Goal: Complete application form

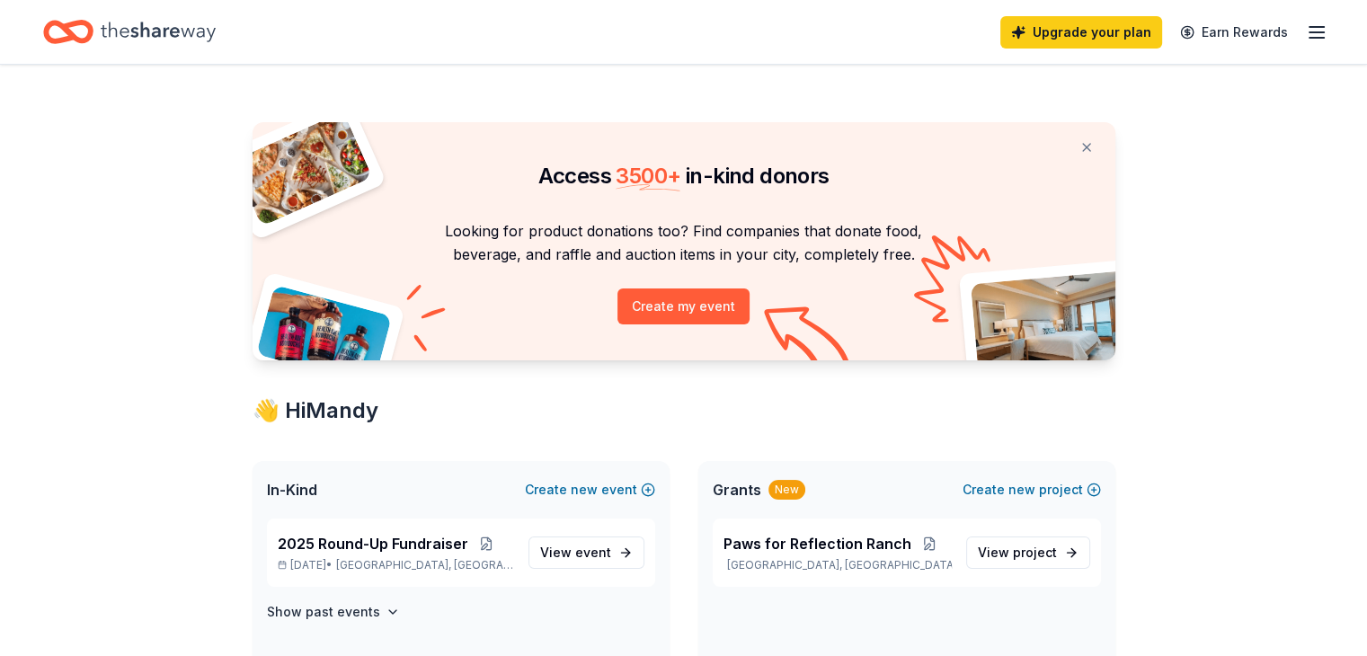
click at [1306, 30] on icon "button" at bounding box center [1317, 33] width 22 height 22
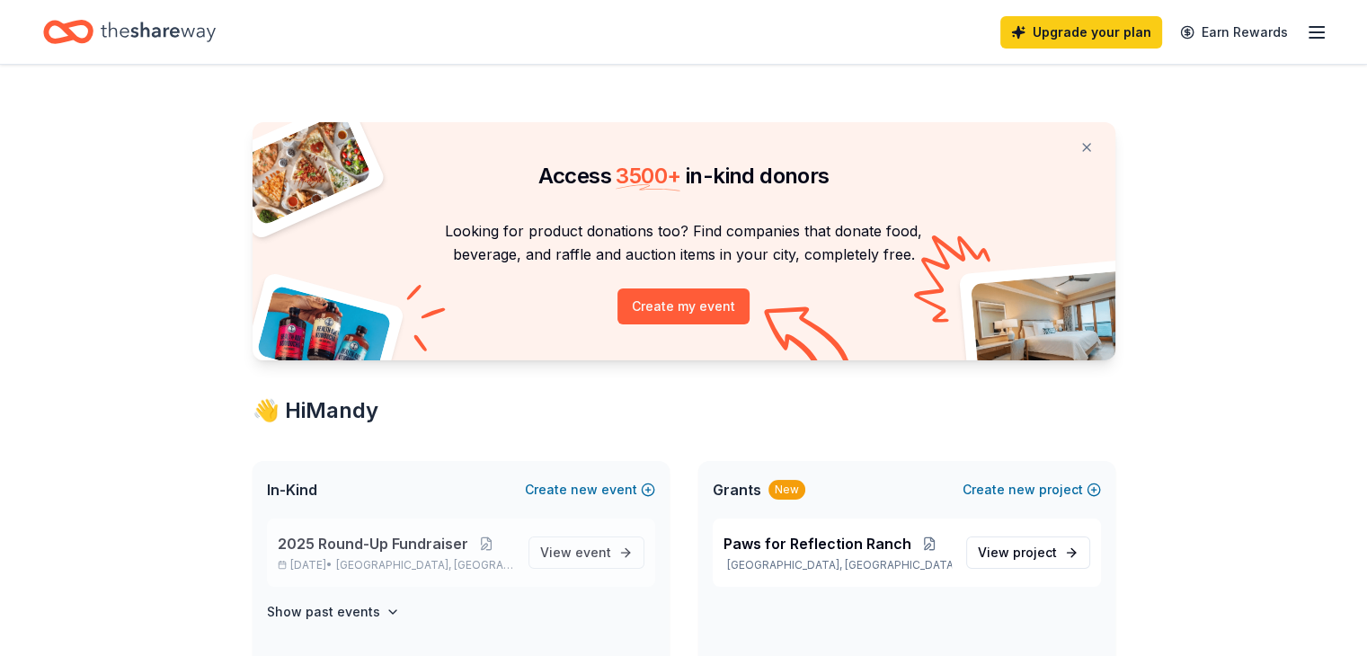
click at [403, 558] on span "Midlothian, TX" at bounding box center [424, 565] width 177 height 14
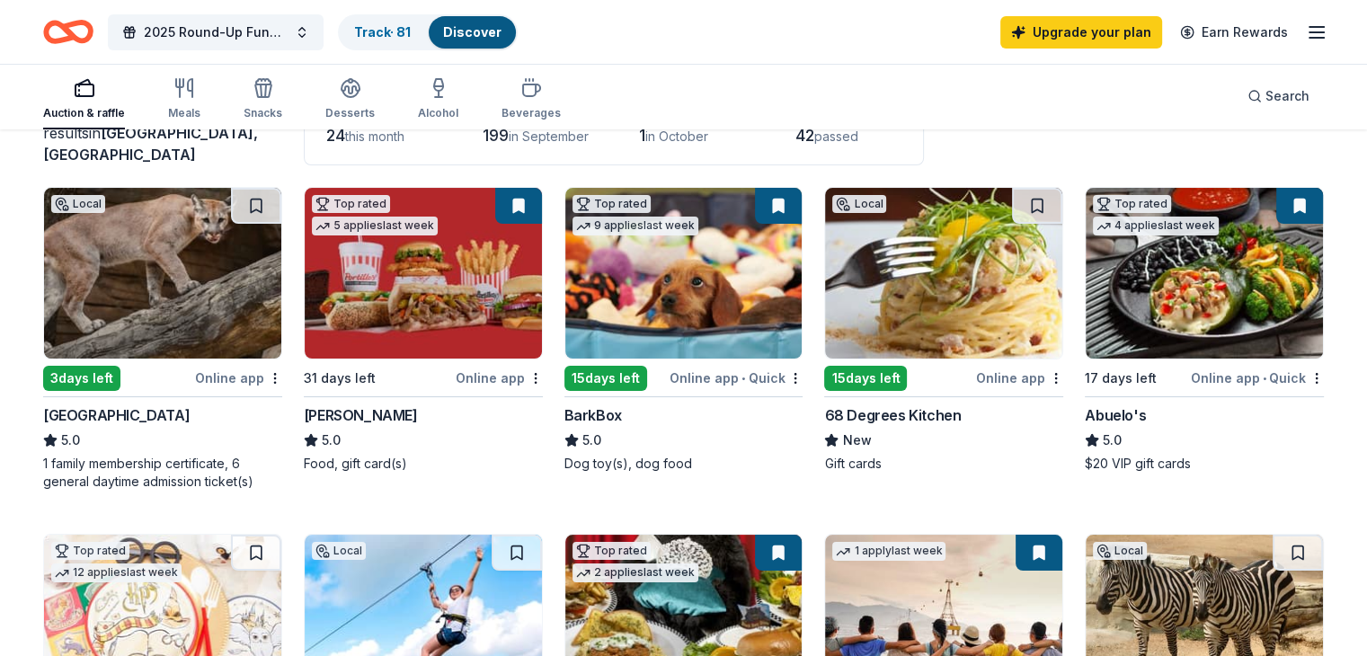
scroll to position [146, 0]
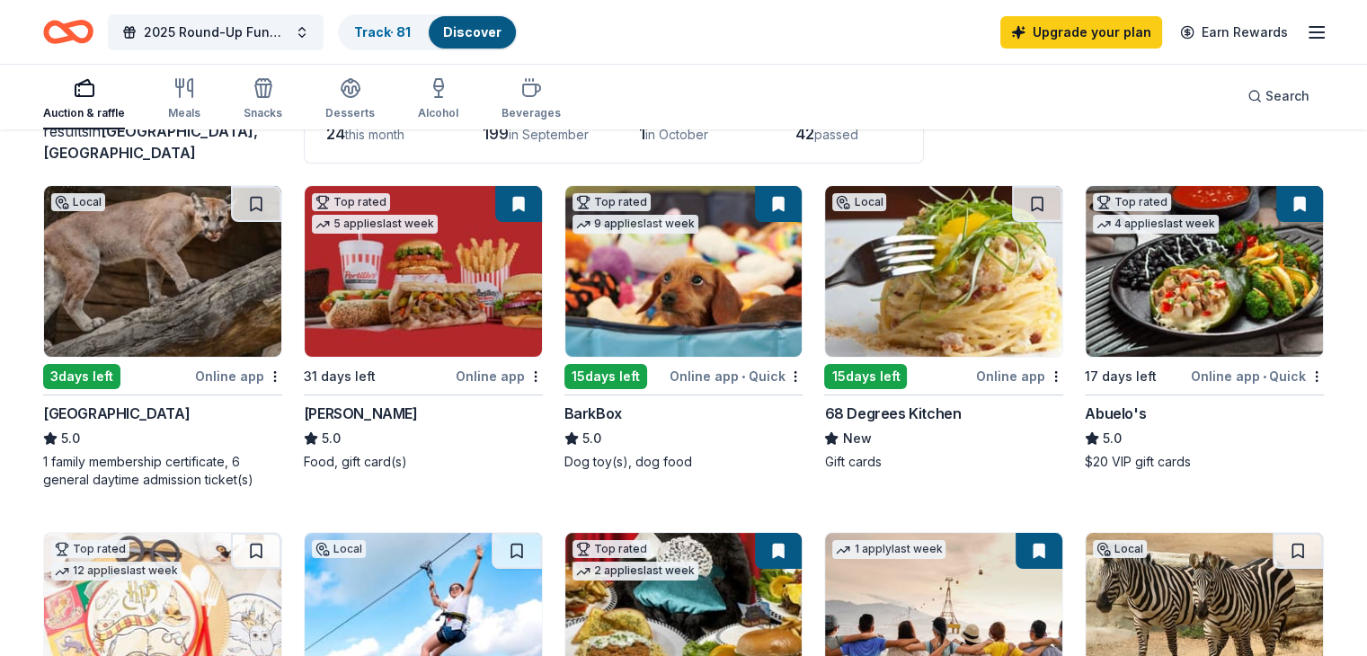
click at [422, 371] on div "31 days left" at bounding box center [378, 376] width 148 height 22
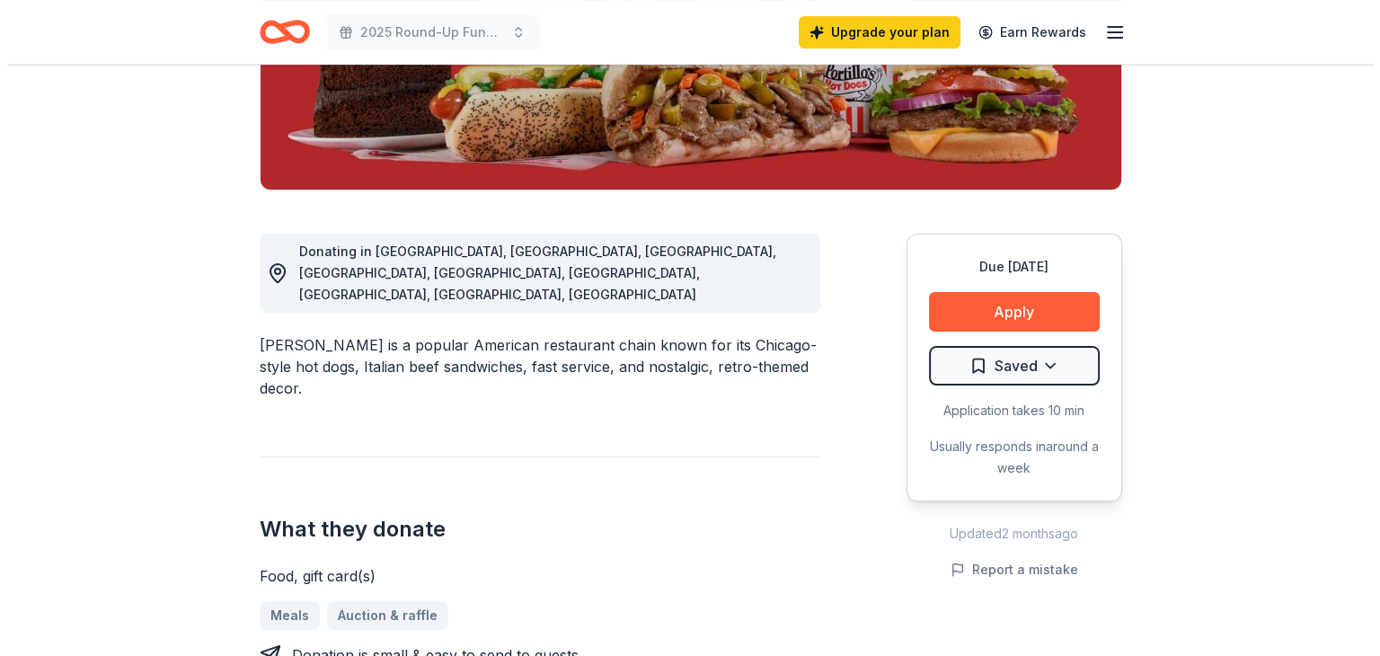
scroll to position [358, 0]
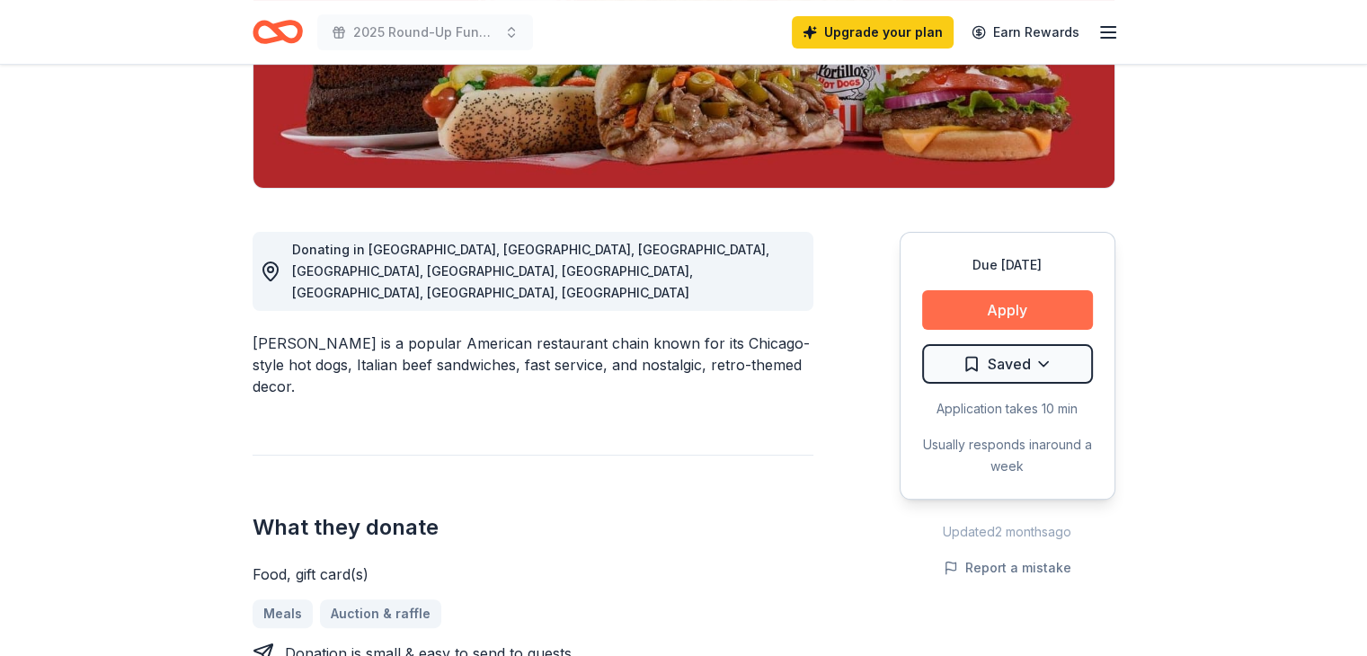
click at [1068, 309] on button "Apply" at bounding box center [1007, 310] width 171 height 40
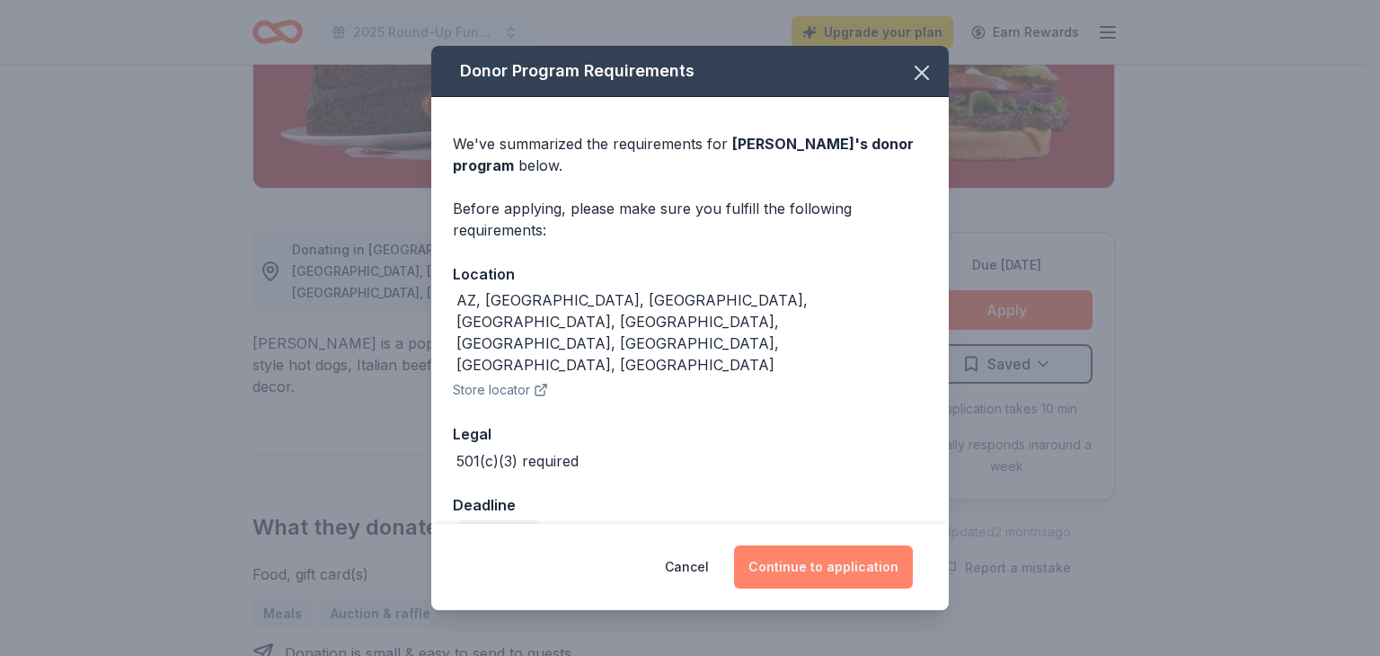
click at [794, 558] on button "Continue to application" at bounding box center [823, 567] width 179 height 43
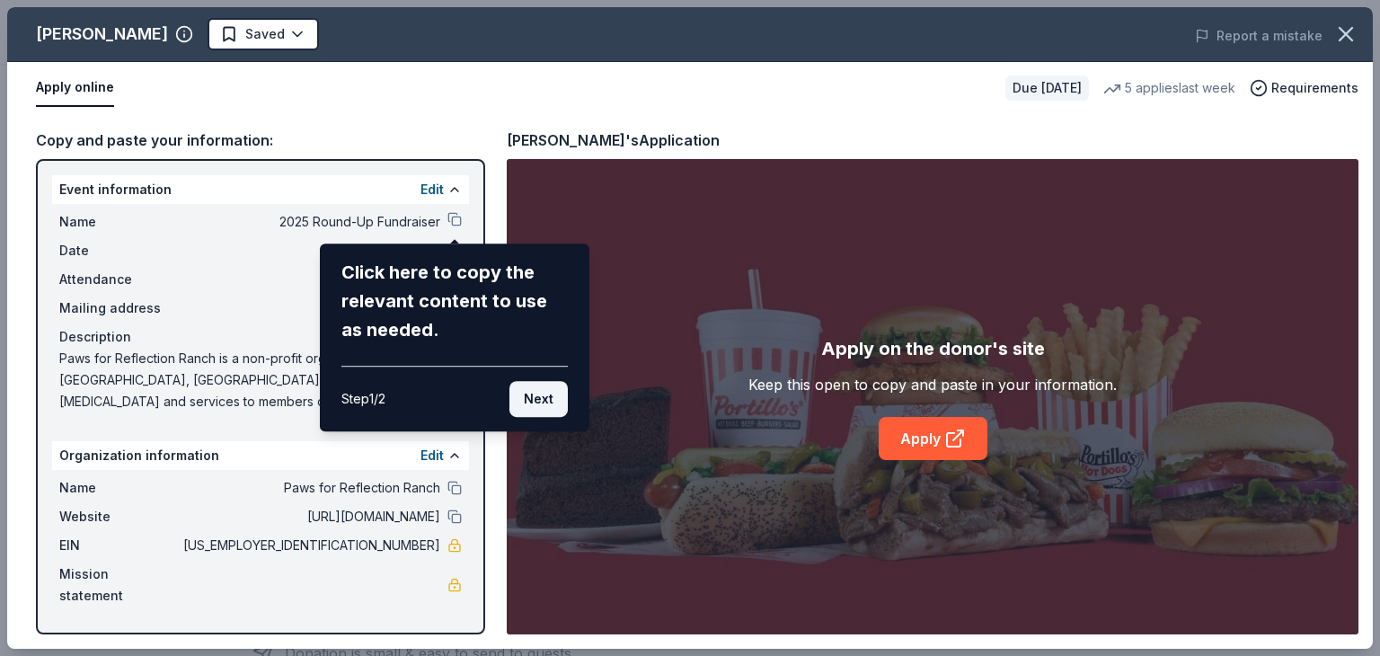
click at [543, 407] on button "Next" at bounding box center [539, 399] width 58 height 36
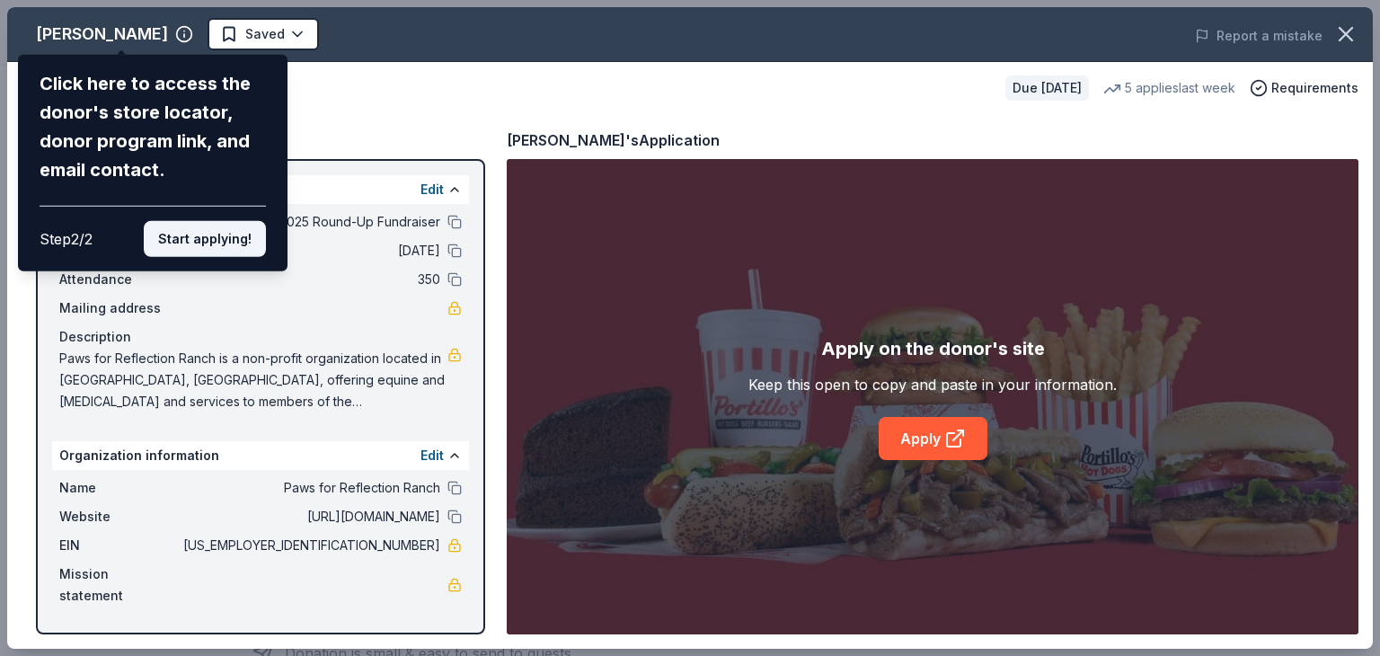
click at [198, 250] on button "Start applying!" at bounding box center [205, 239] width 122 height 36
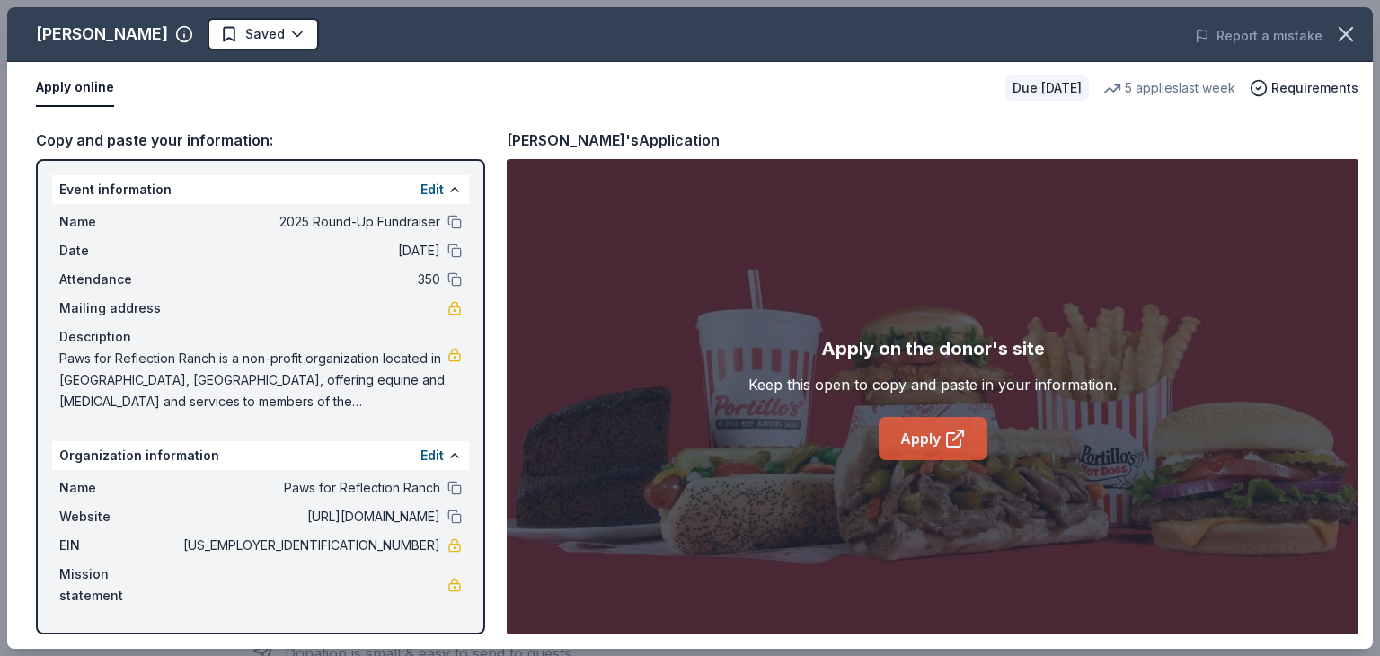
click at [970, 439] on link "Apply" at bounding box center [933, 438] width 109 height 43
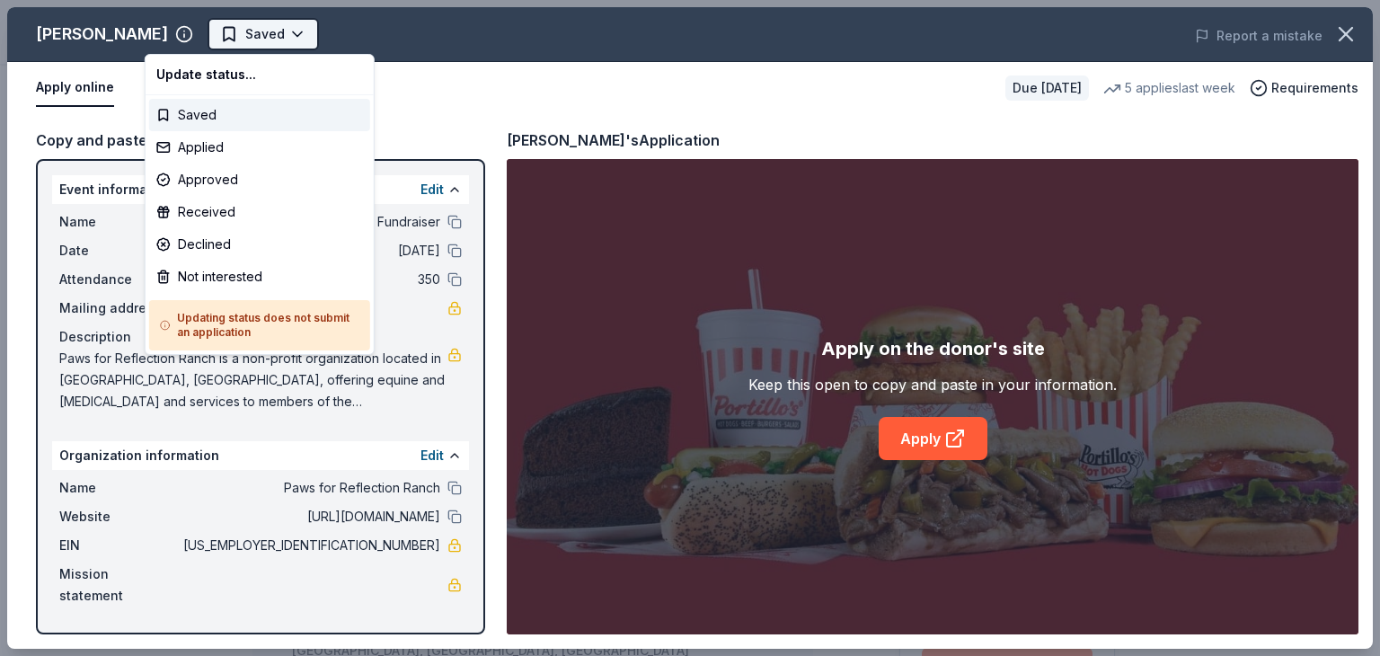
click at [244, 40] on html "2025 Round-Up Fundraiser Saved Apply Due in 31 days Share Portillo's 5.0 • 4 re…" at bounding box center [690, 328] width 1380 height 656
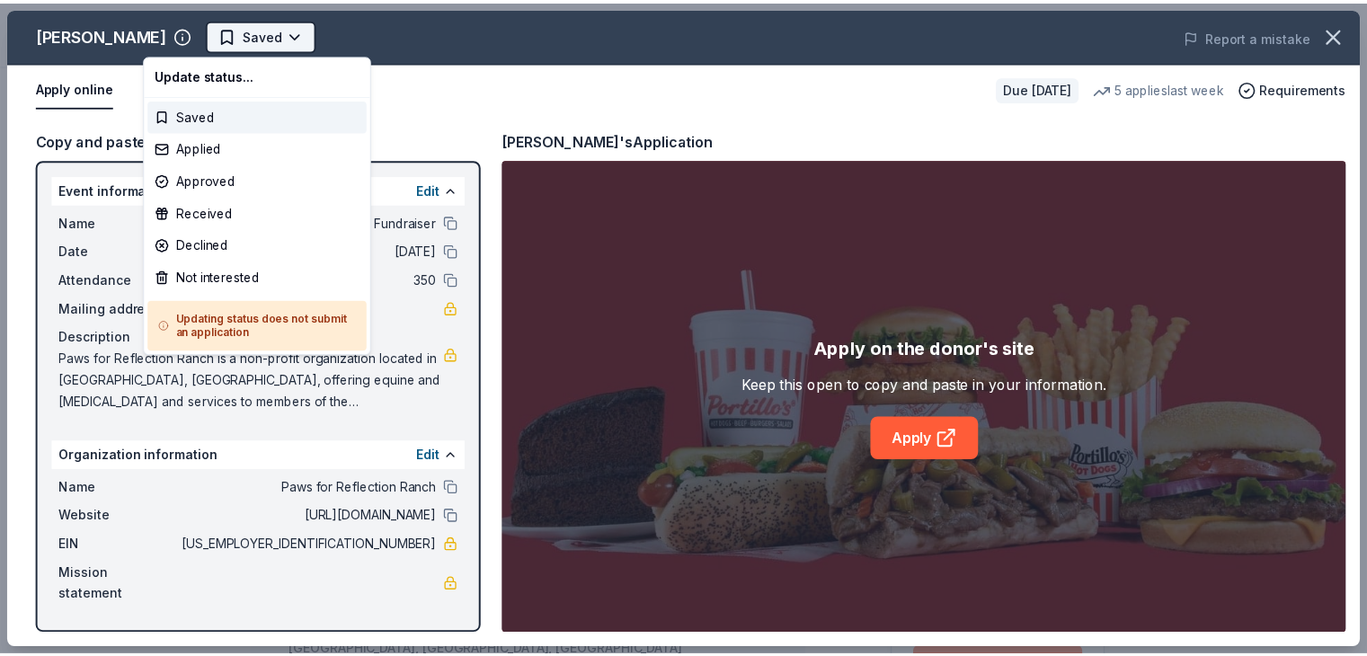
scroll to position [0, 0]
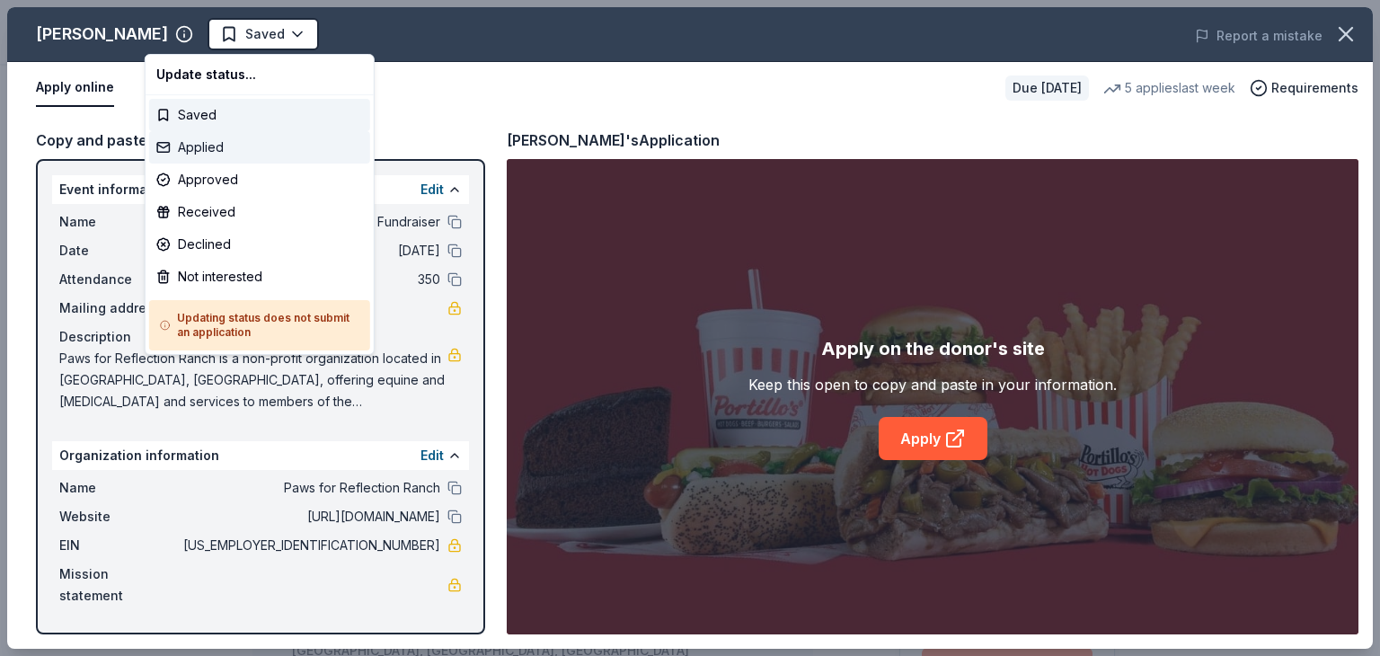
click at [235, 138] on div "Applied" at bounding box center [259, 147] width 221 height 32
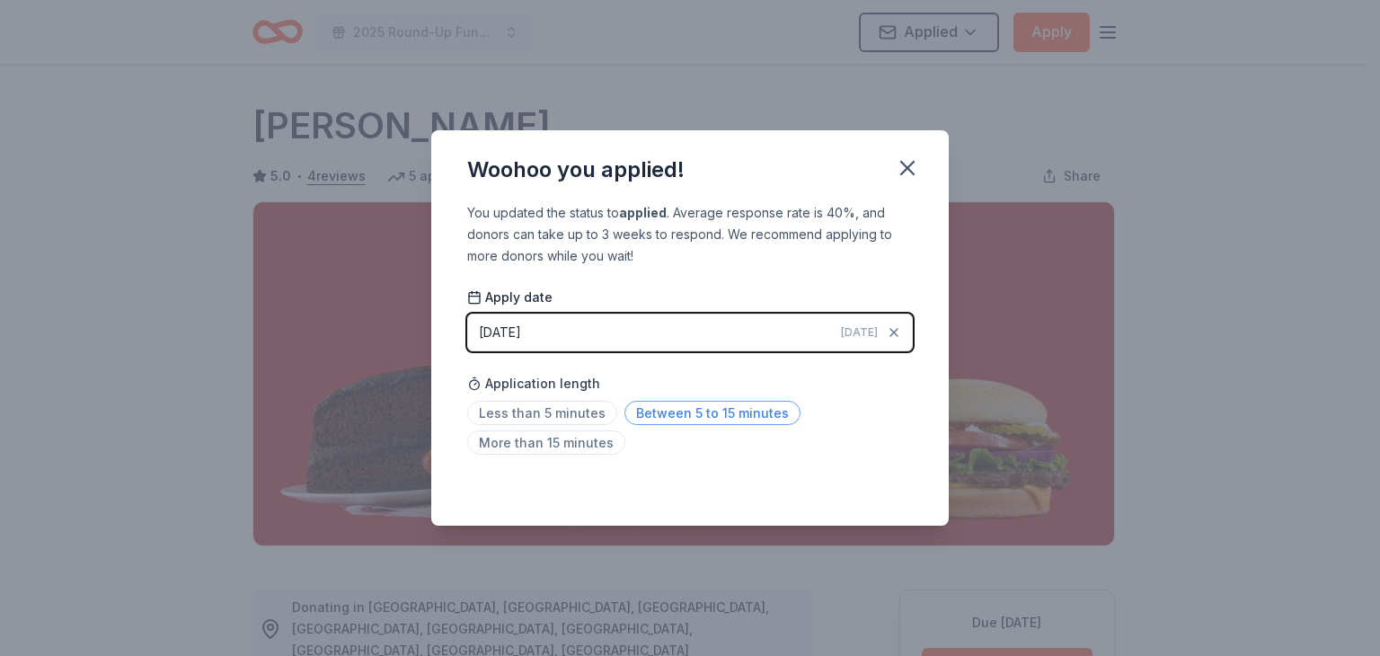
click at [705, 407] on span "Between 5 to 15 minutes" at bounding box center [713, 413] width 176 height 24
click at [910, 168] on icon "button" at bounding box center [907, 167] width 25 height 25
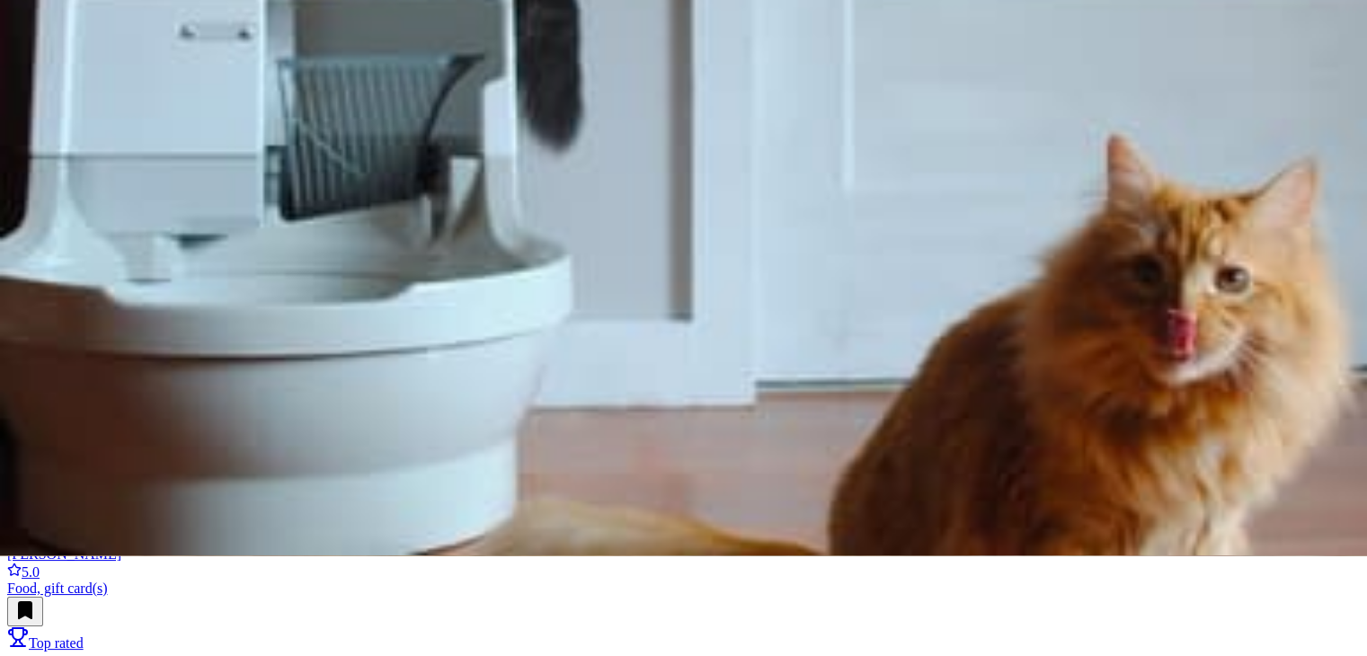
scroll to position [101, 0]
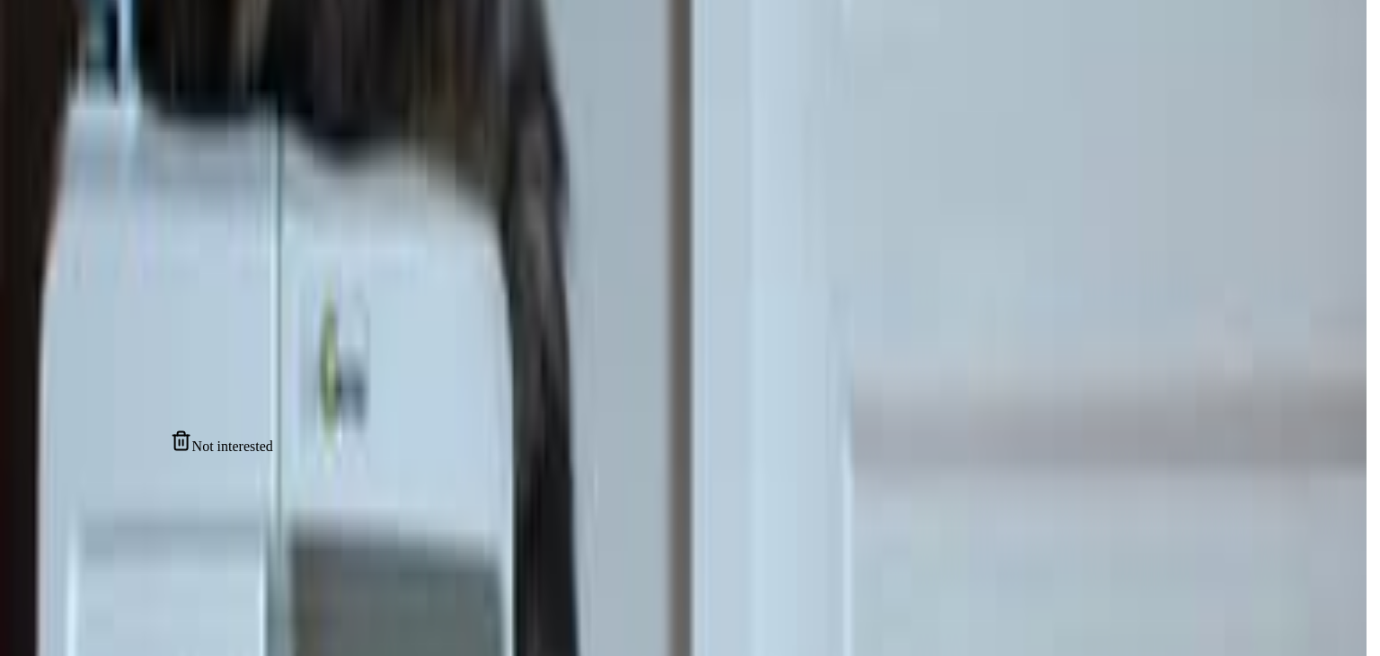
click at [242, 455] on div "Not interested" at bounding box center [222, 442] width 102 height 25
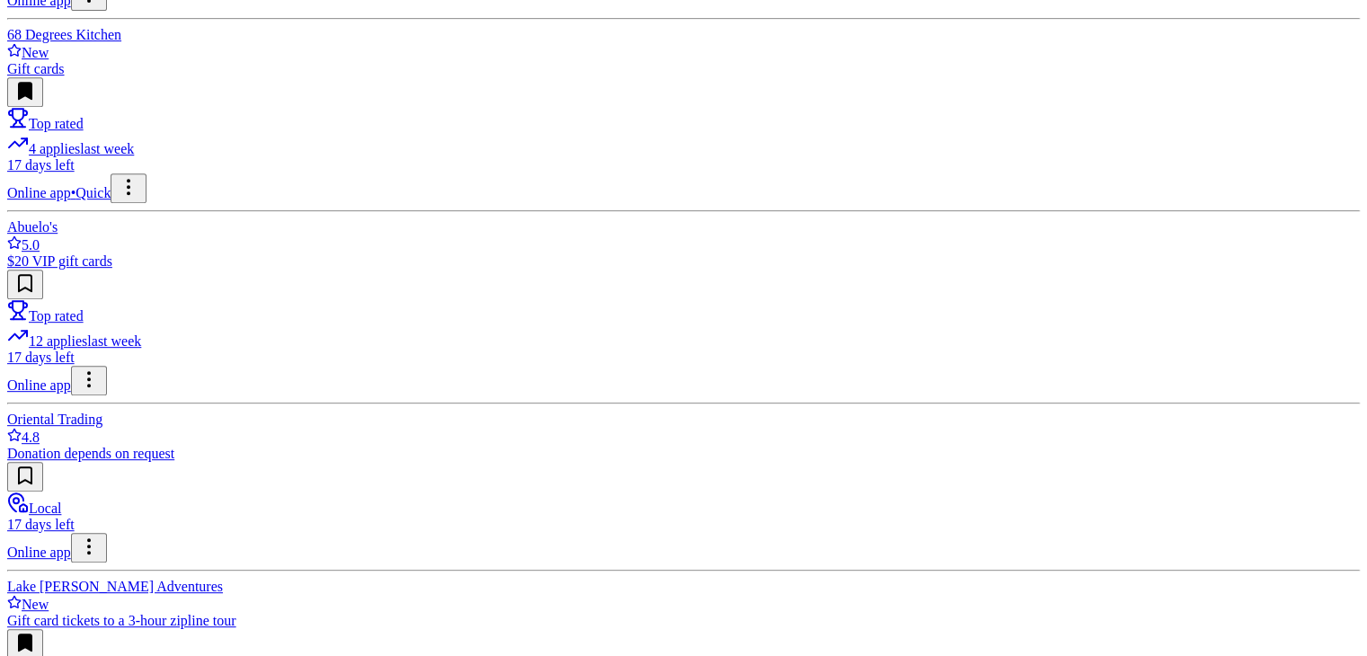
scroll to position [814, 0]
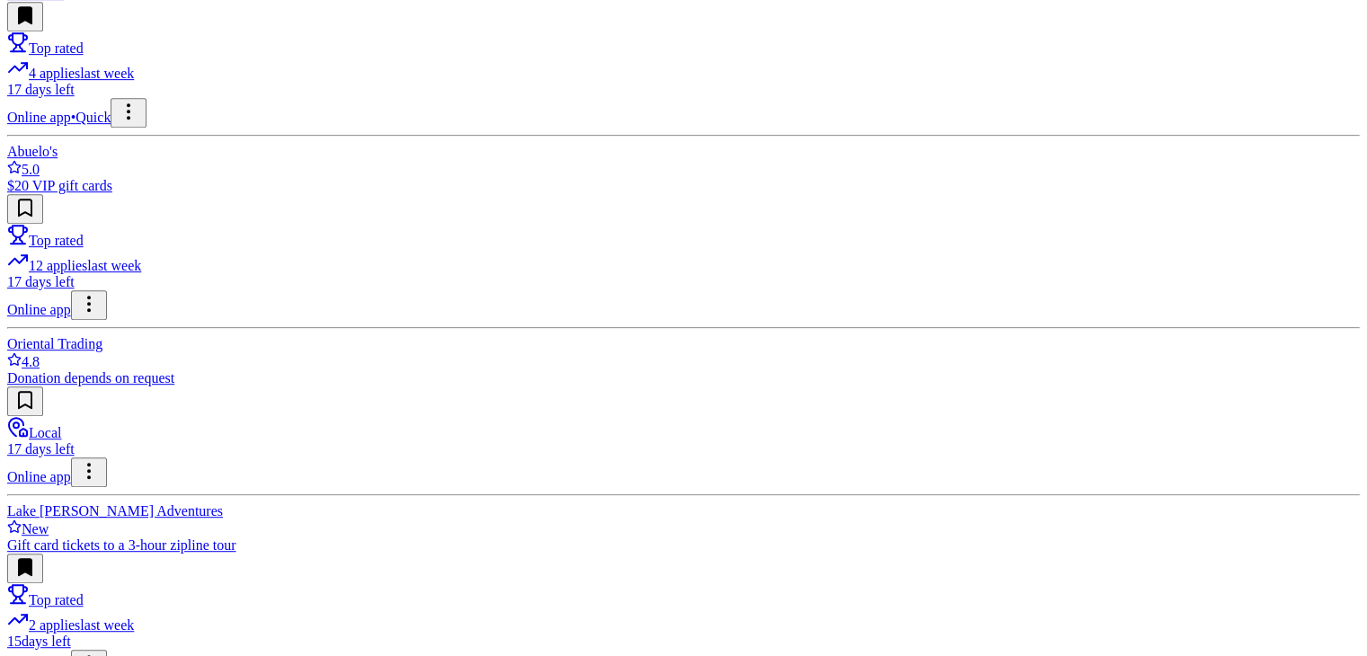
scroll to position [891, 0]
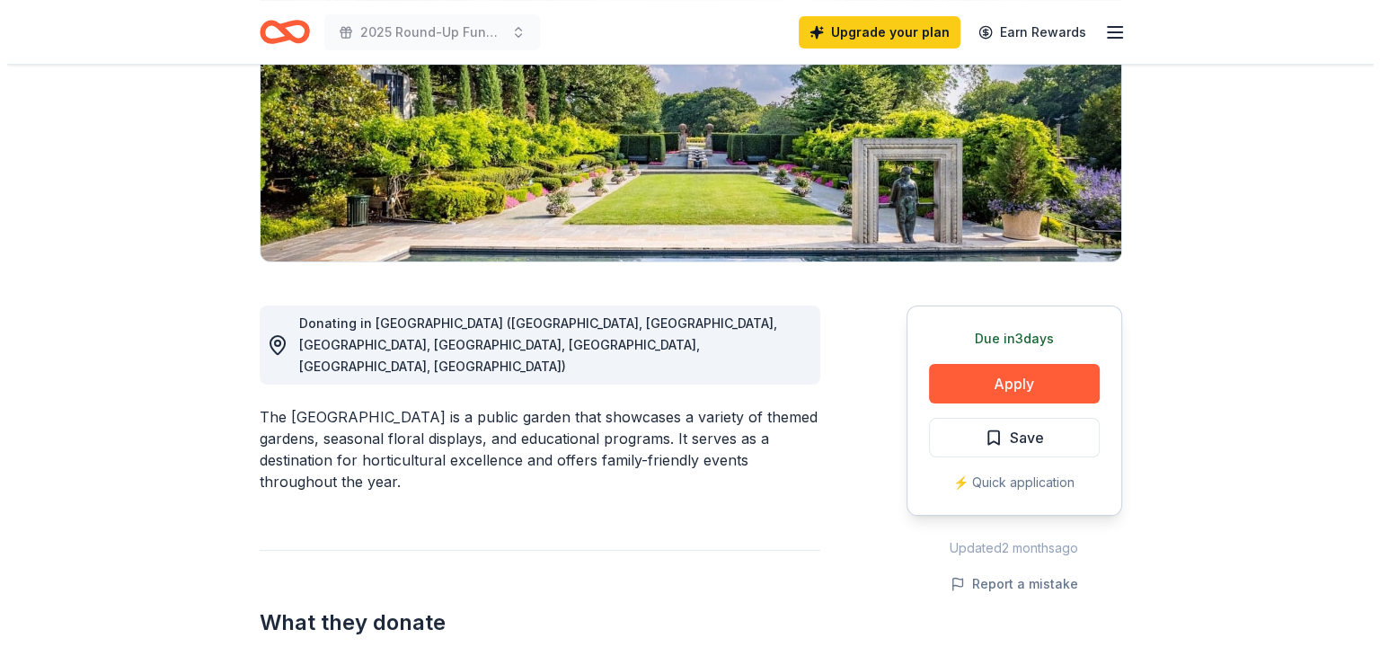
scroll to position [294, 0]
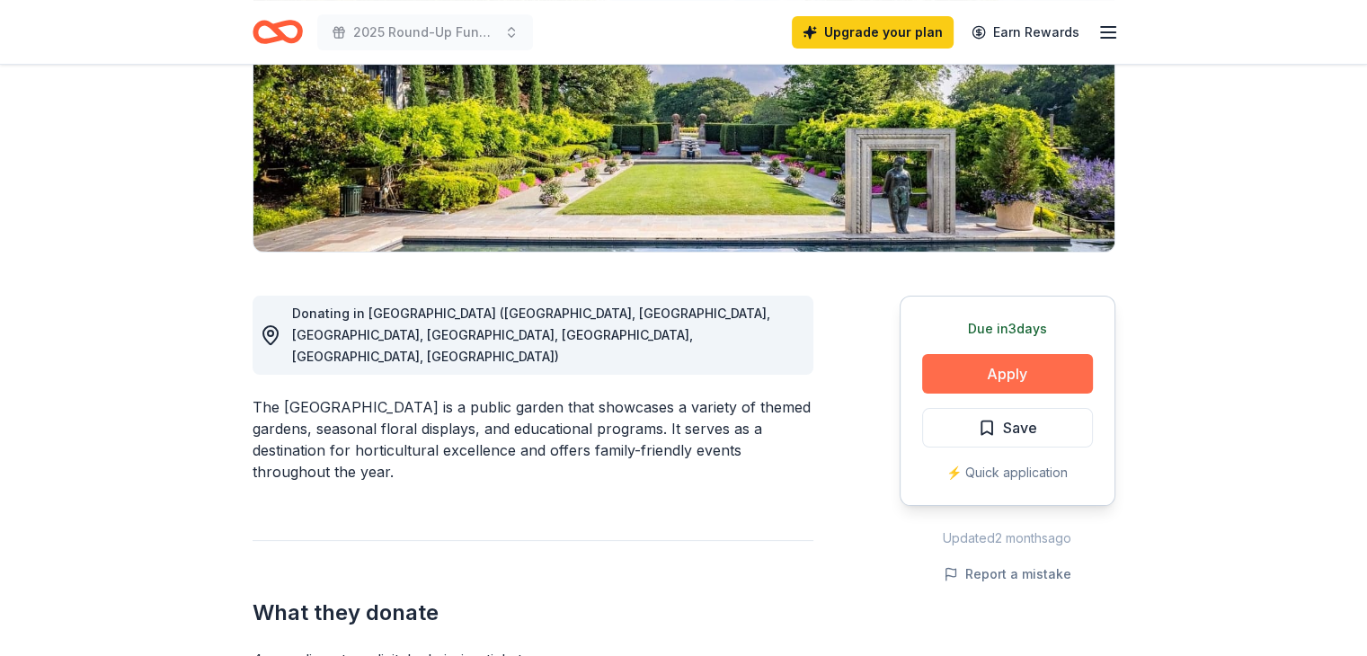
click at [1004, 371] on button "Apply" at bounding box center [1007, 374] width 171 height 40
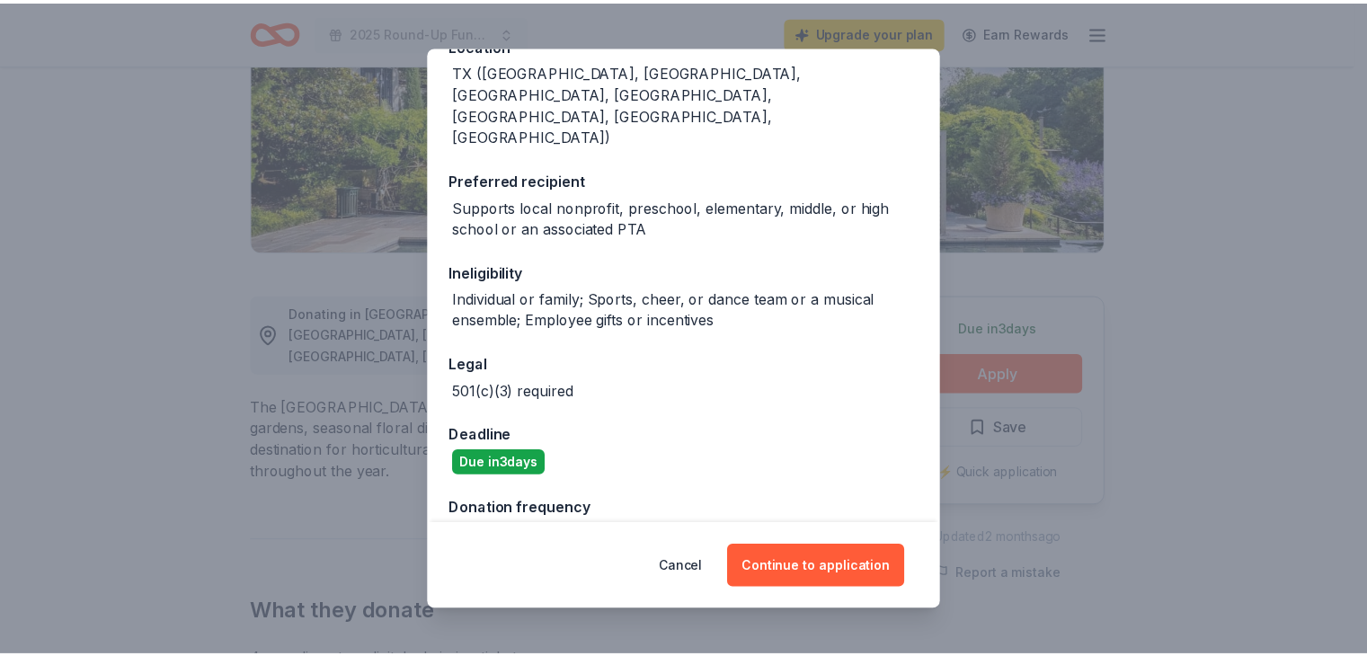
scroll to position [226, 0]
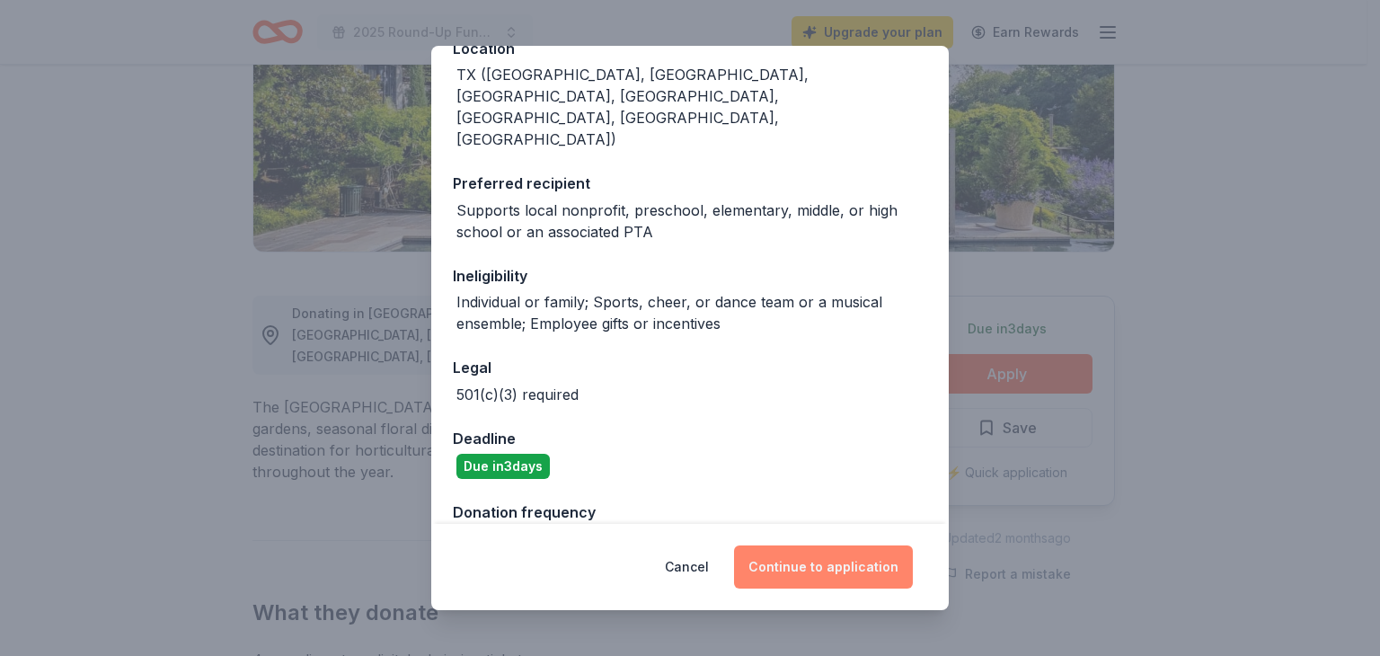
click at [809, 577] on button "Continue to application" at bounding box center [823, 567] width 179 height 43
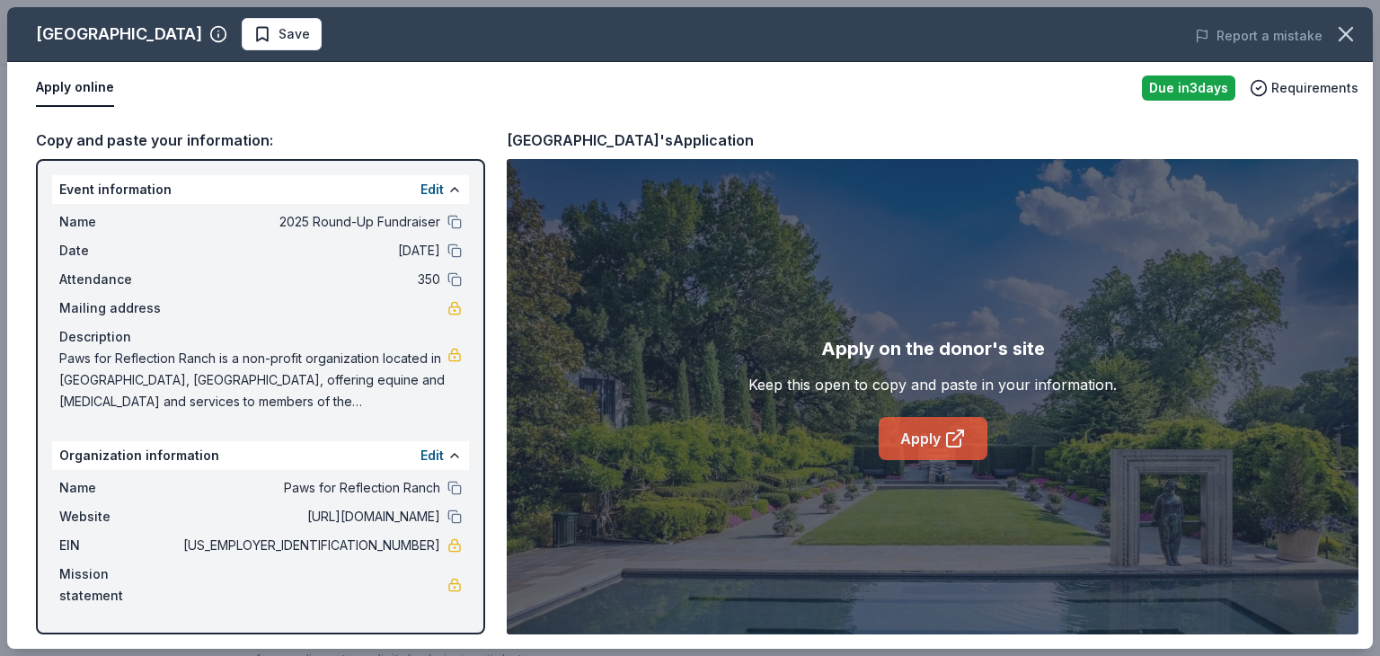
click at [963, 431] on icon at bounding box center [959, 436] width 10 height 10
click at [322, 42] on button "Save" at bounding box center [282, 34] width 80 height 32
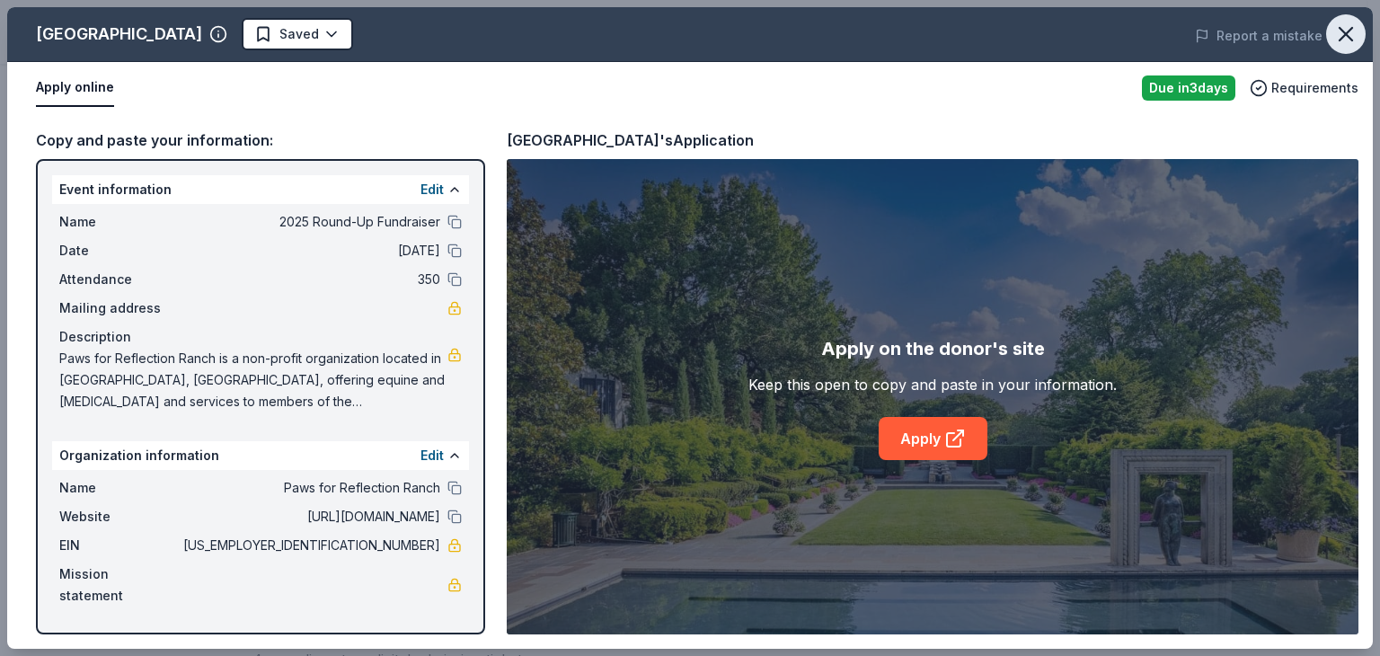
click at [1340, 44] on icon "button" at bounding box center [1346, 34] width 25 height 25
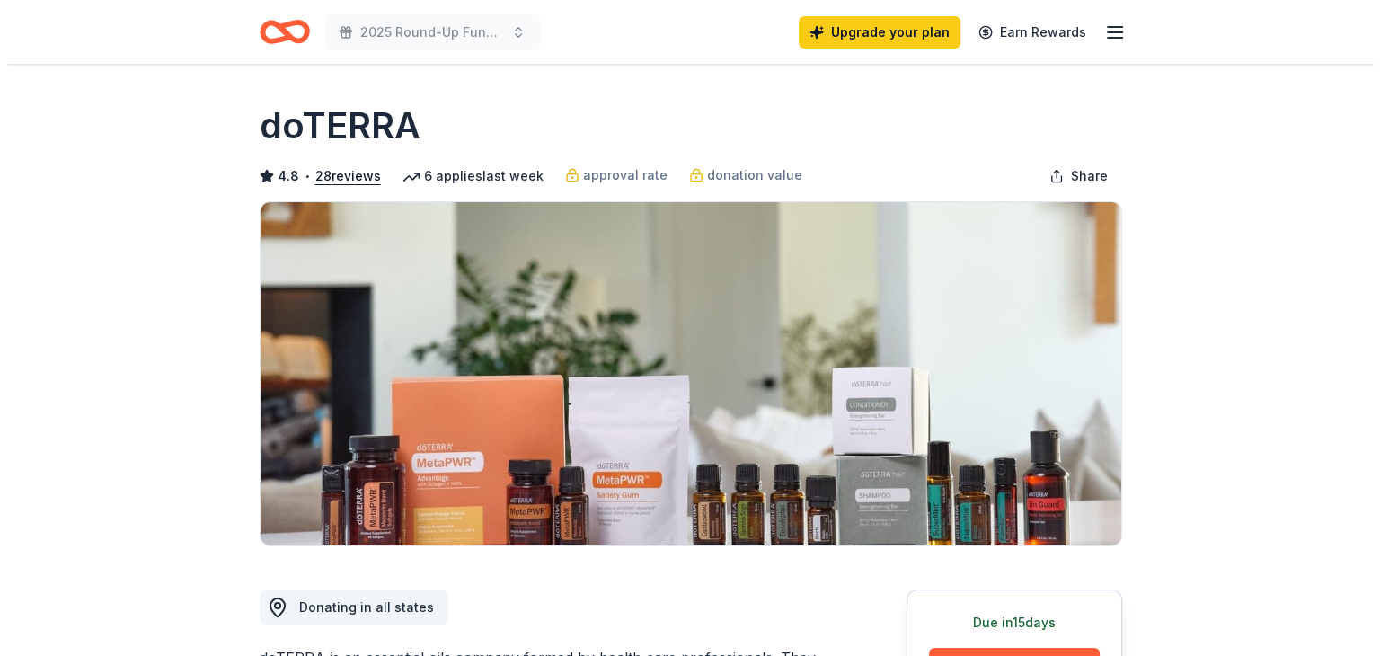
scroll to position [182, 0]
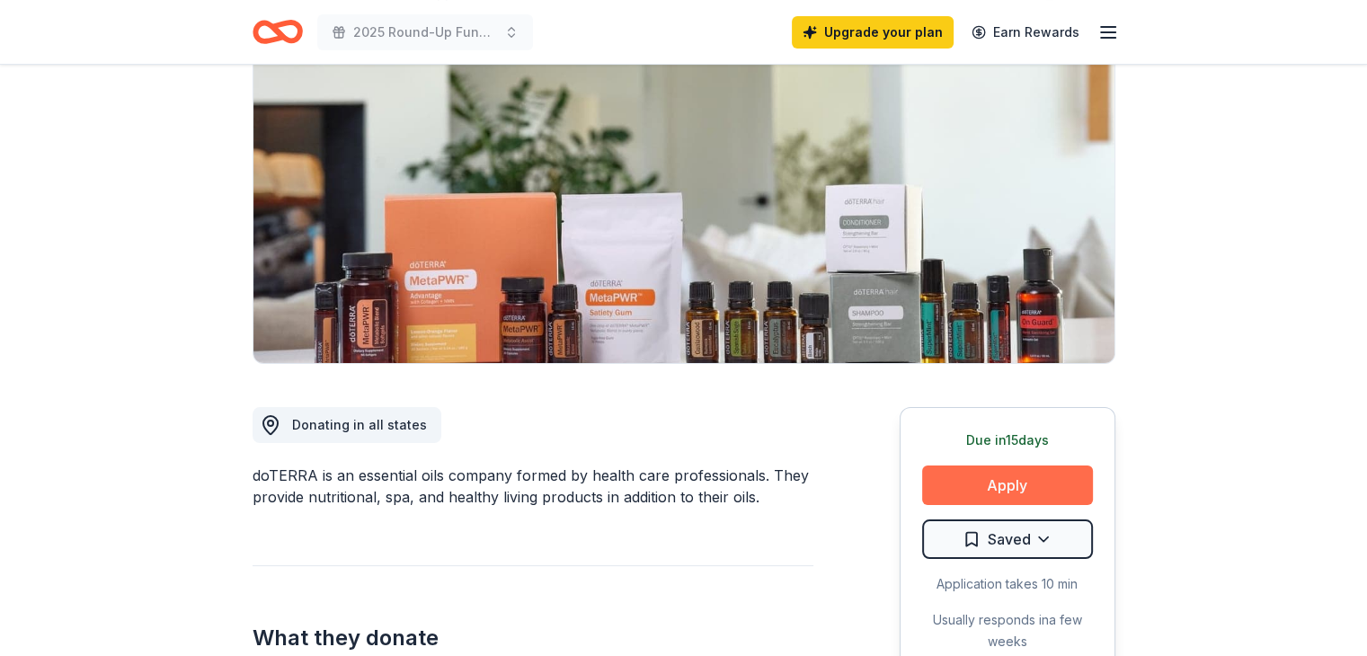
click at [988, 484] on button "Apply" at bounding box center [1007, 486] width 171 height 40
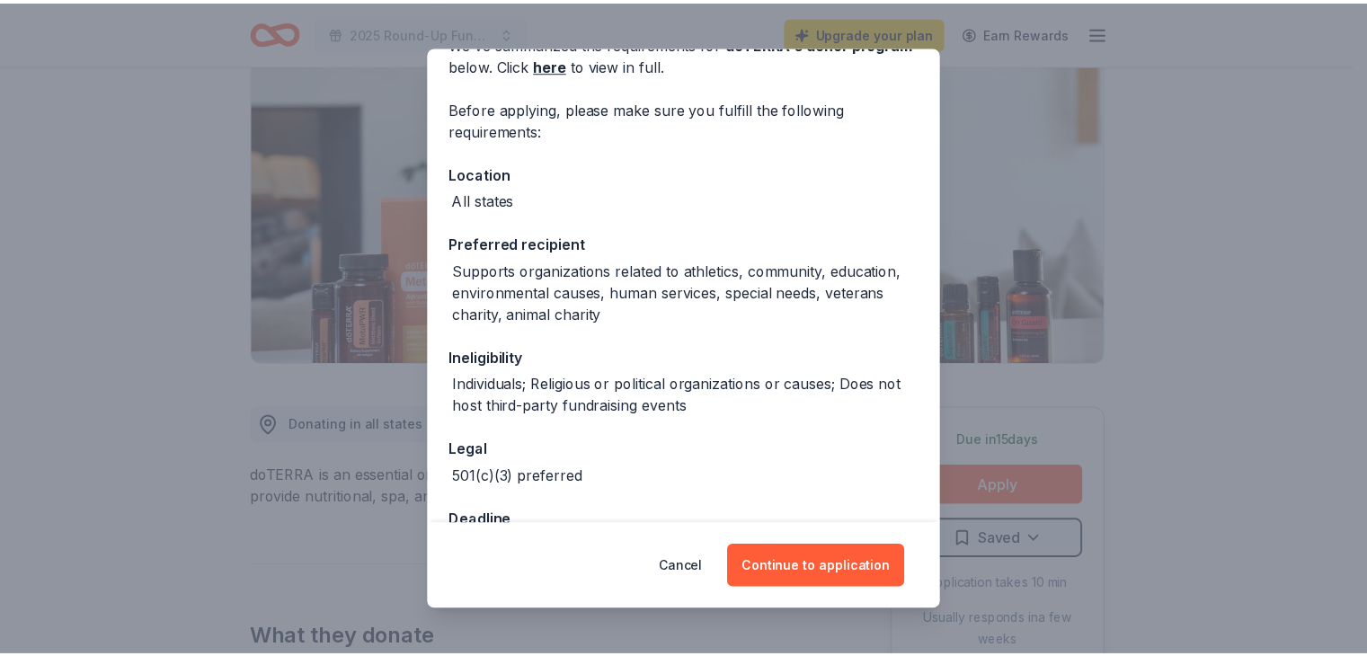
scroll to position [158, 0]
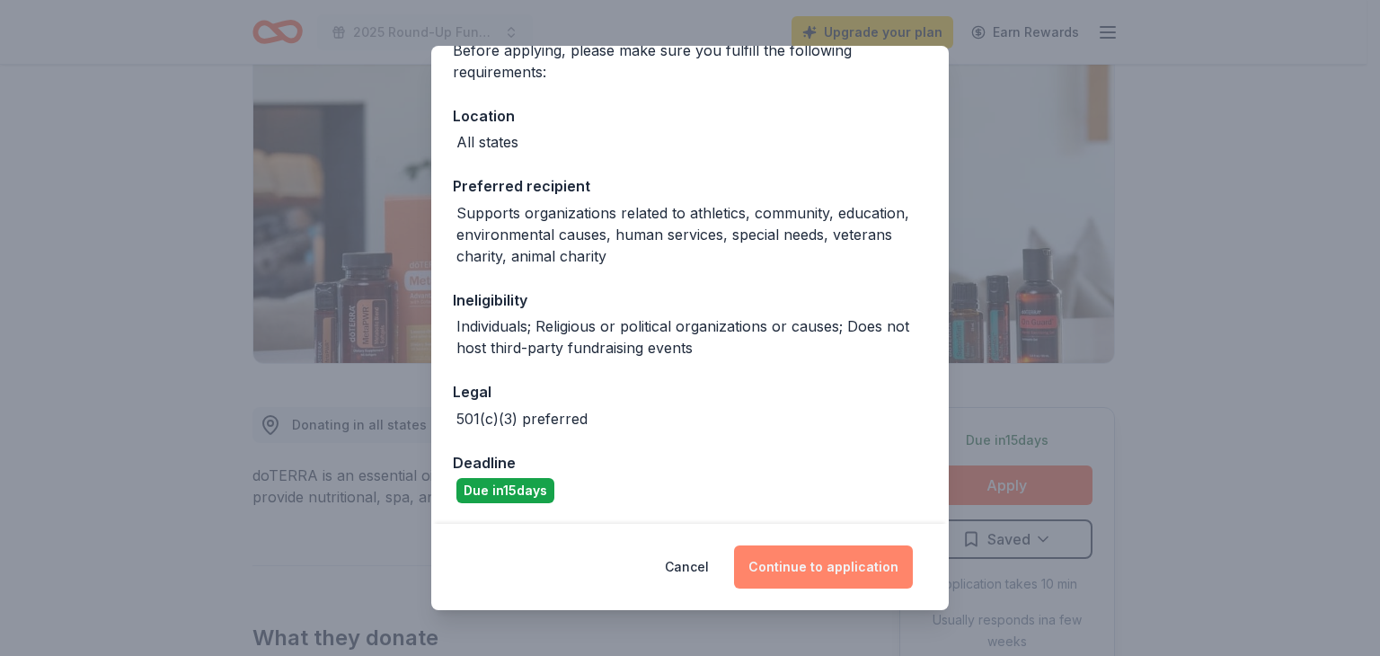
click at [833, 563] on button "Continue to application" at bounding box center [823, 567] width 179 height 43
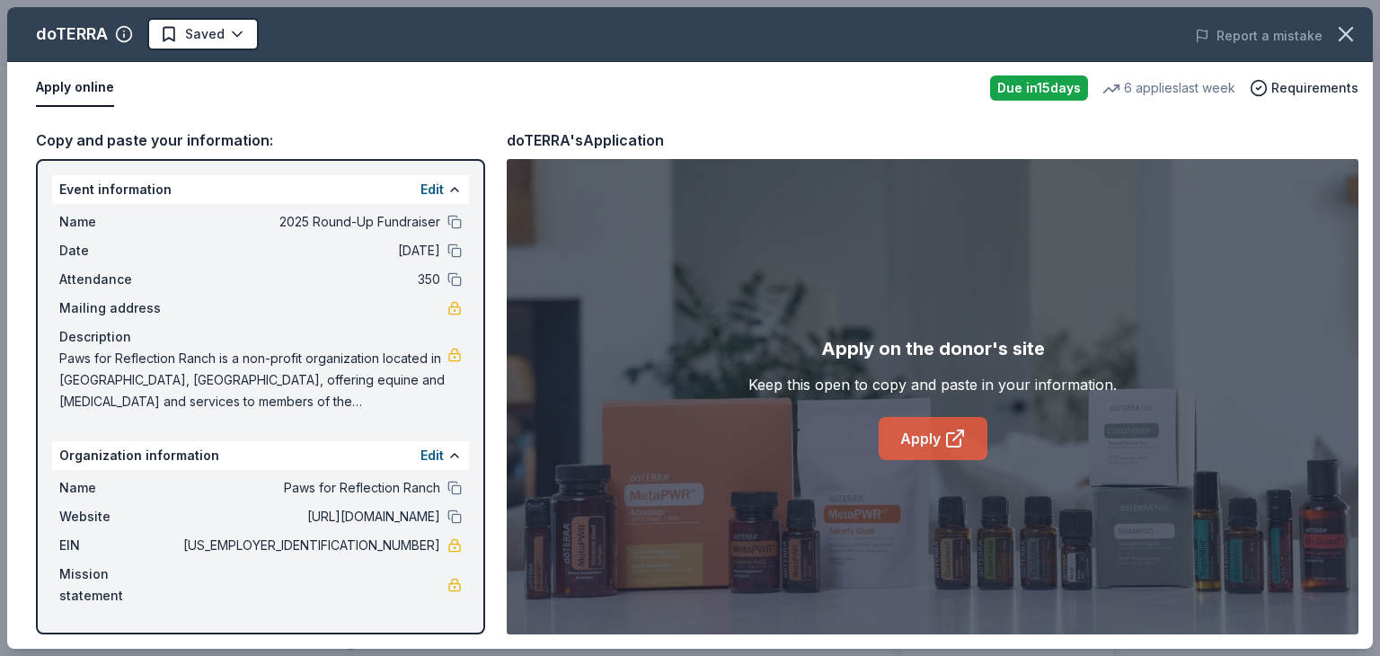
click at [954, 430] on icon at bounding box center [956, 439] width 22 height 22
click at [1334, 30] on icon "button" at bounding box center [1346, 34] width 25 height 25
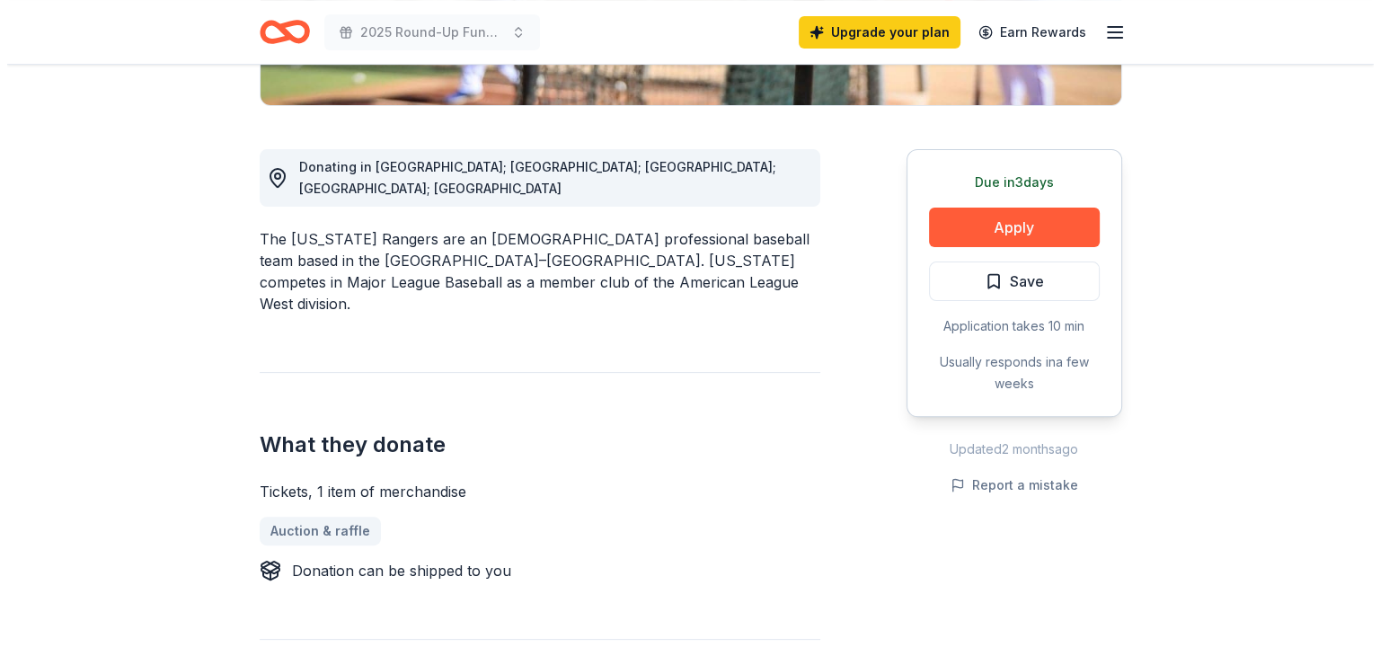
scroll to position [446, 0]
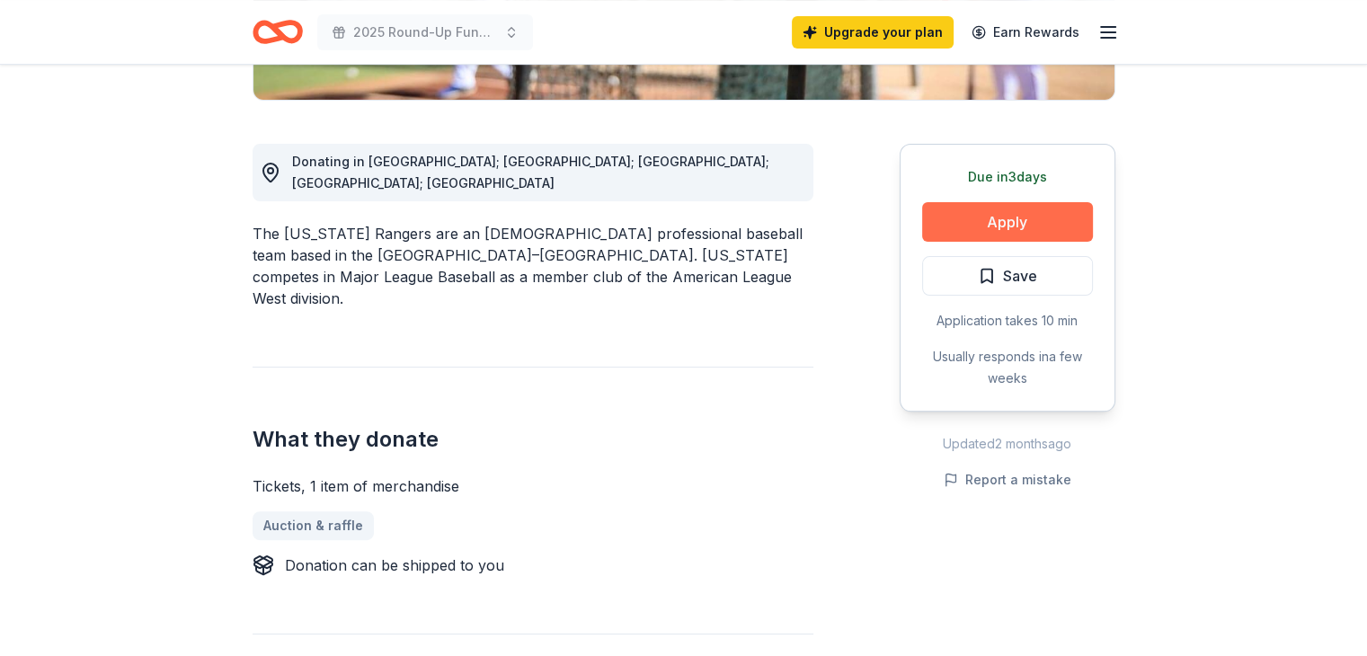
click at [1071, 222] on button "Apply" at bounding box center [1007, 222] width 171 height 40
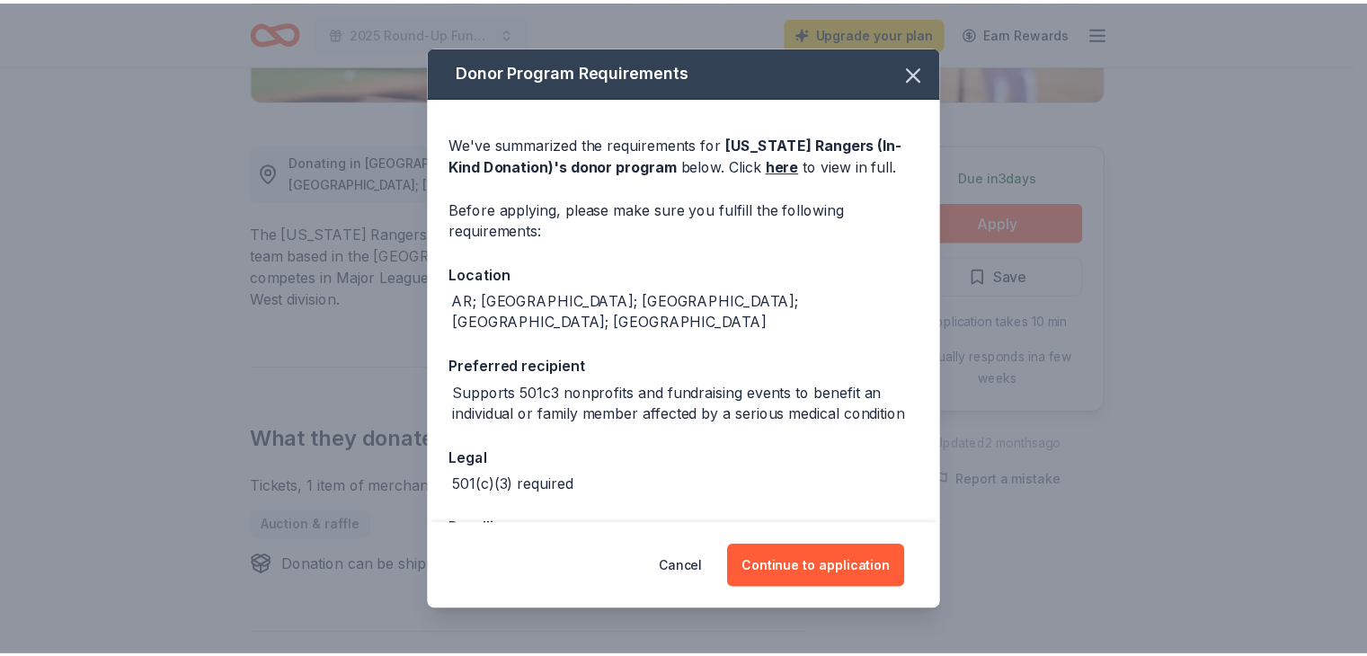
scroll to position [67, 0]
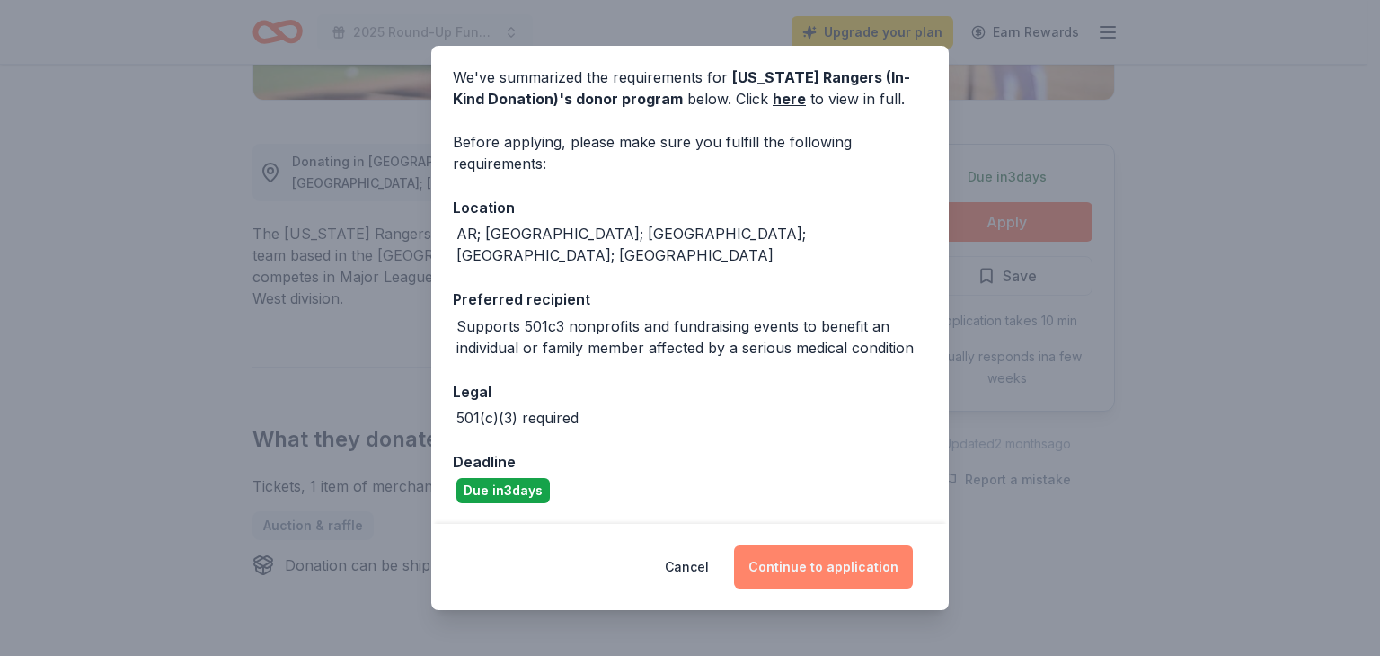
click at [852, 574] on button "Continue to application" at bounding box center [823, 567] width 179 height 43
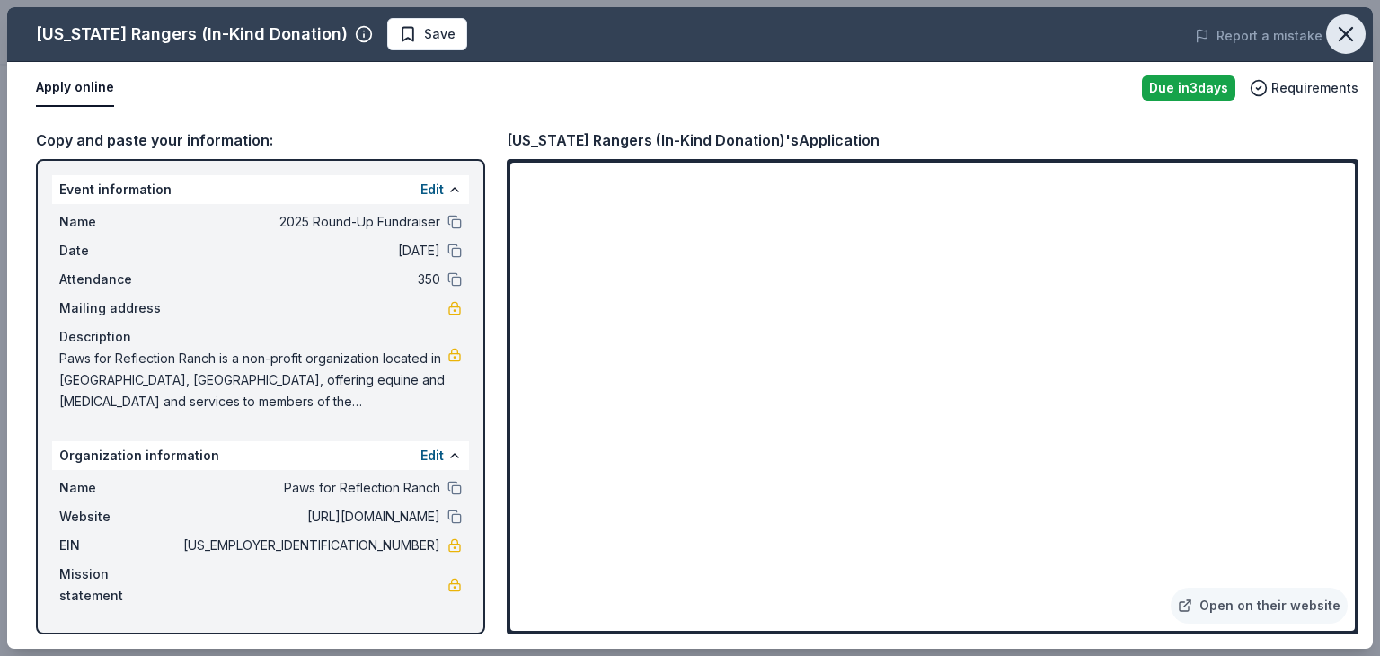
click at [1344, 27] on icon "button" at bounding box center [1346, 34] width 25 height 25
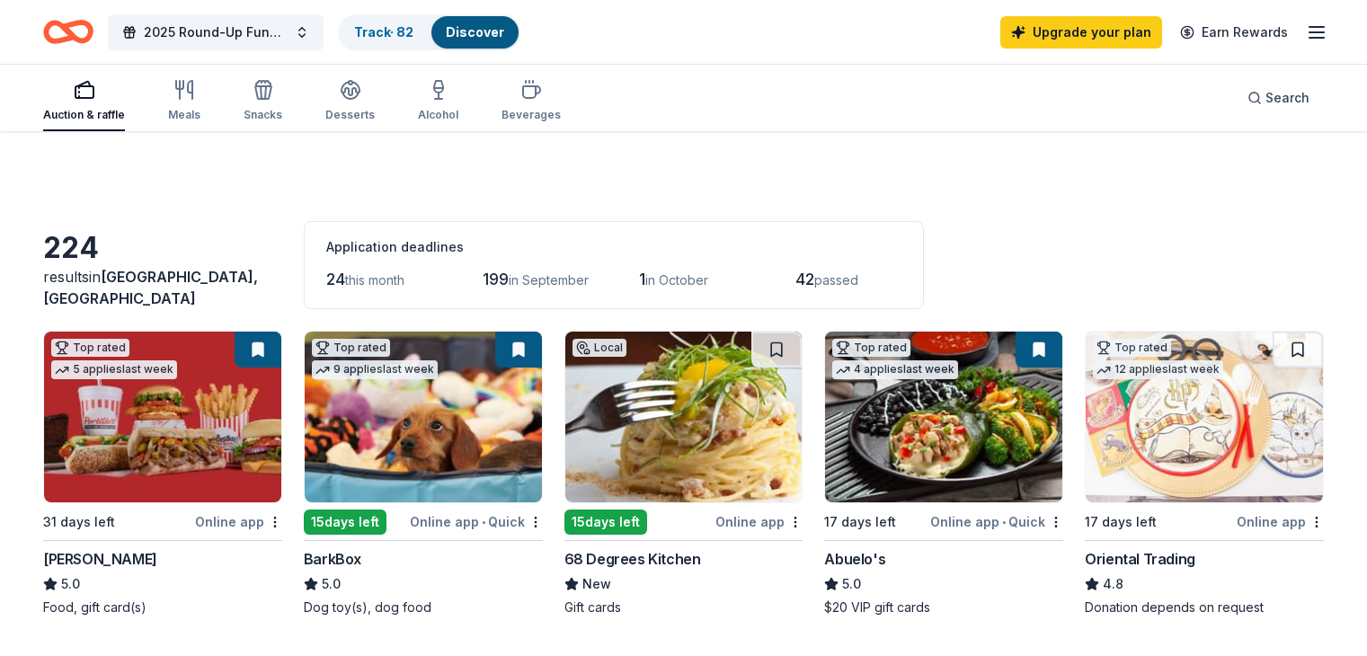
scroll to position [891, 0]
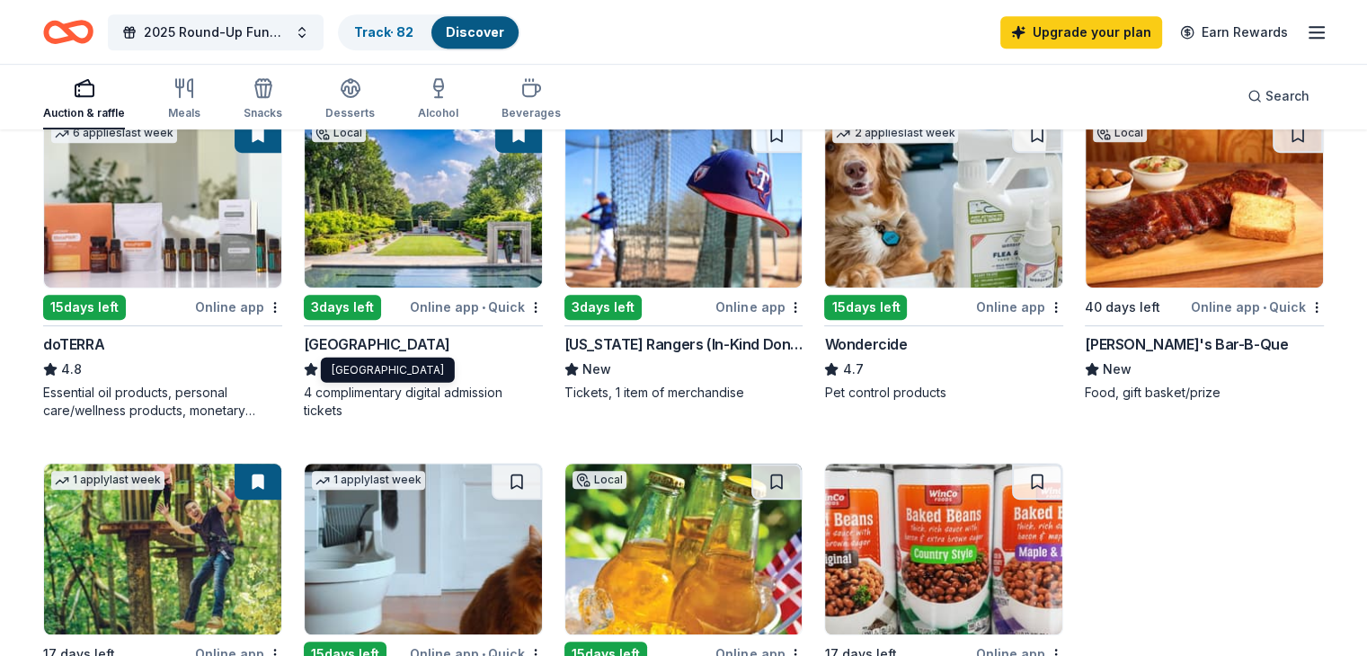
click at [450, 351] on div "[GEOGRAPHIC_DATA]" at bounding box center [377, 344] width 146 height 22
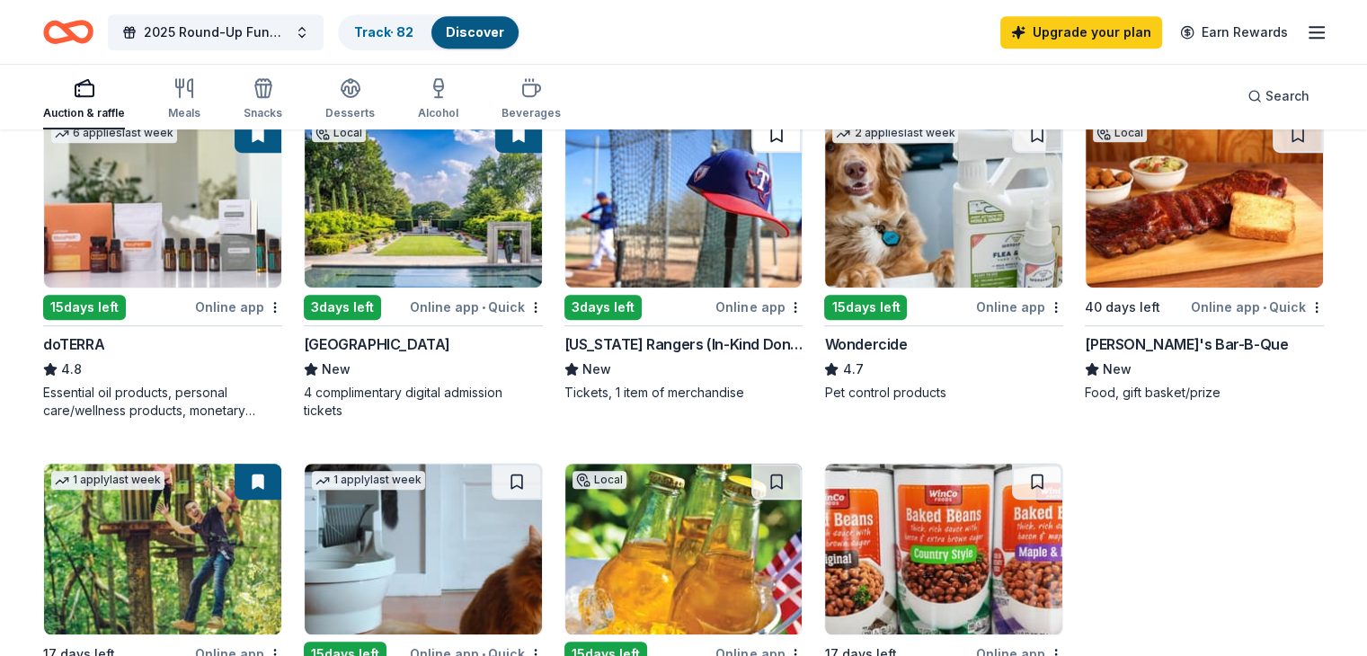
click at [765, 138] on button at bounding box center [776, 135] width 50 height 36
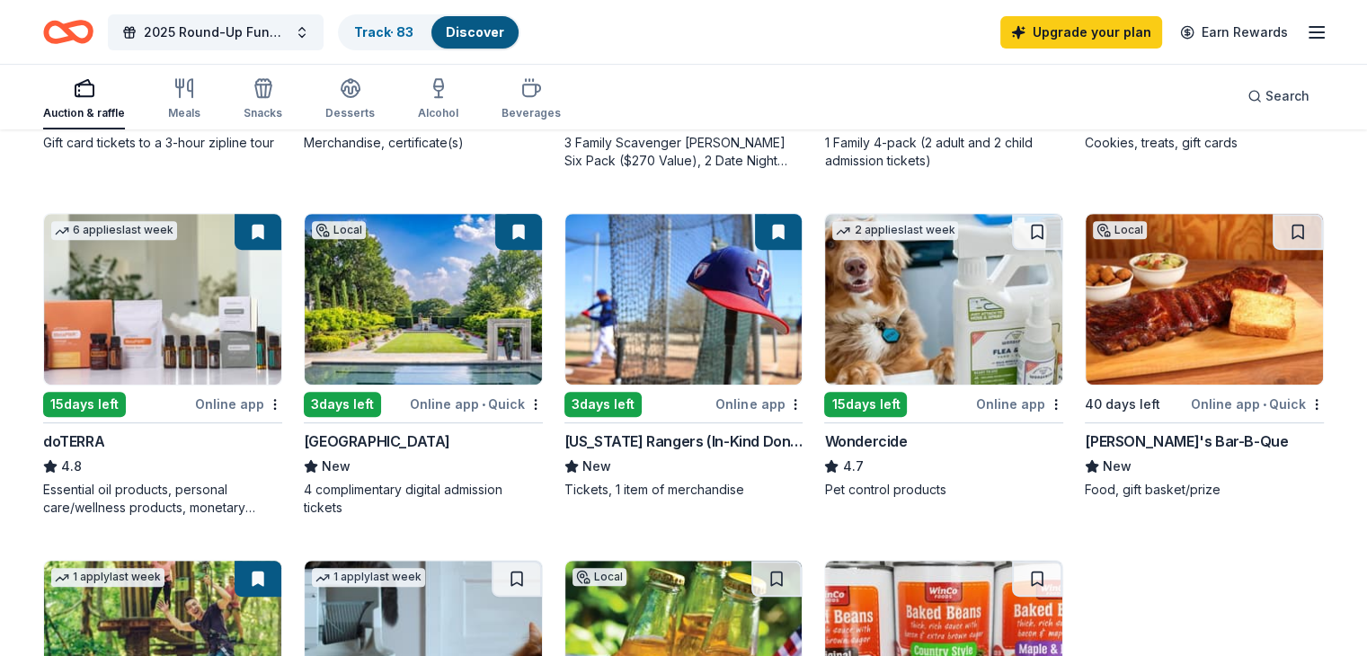
scroll to position [787, 0]
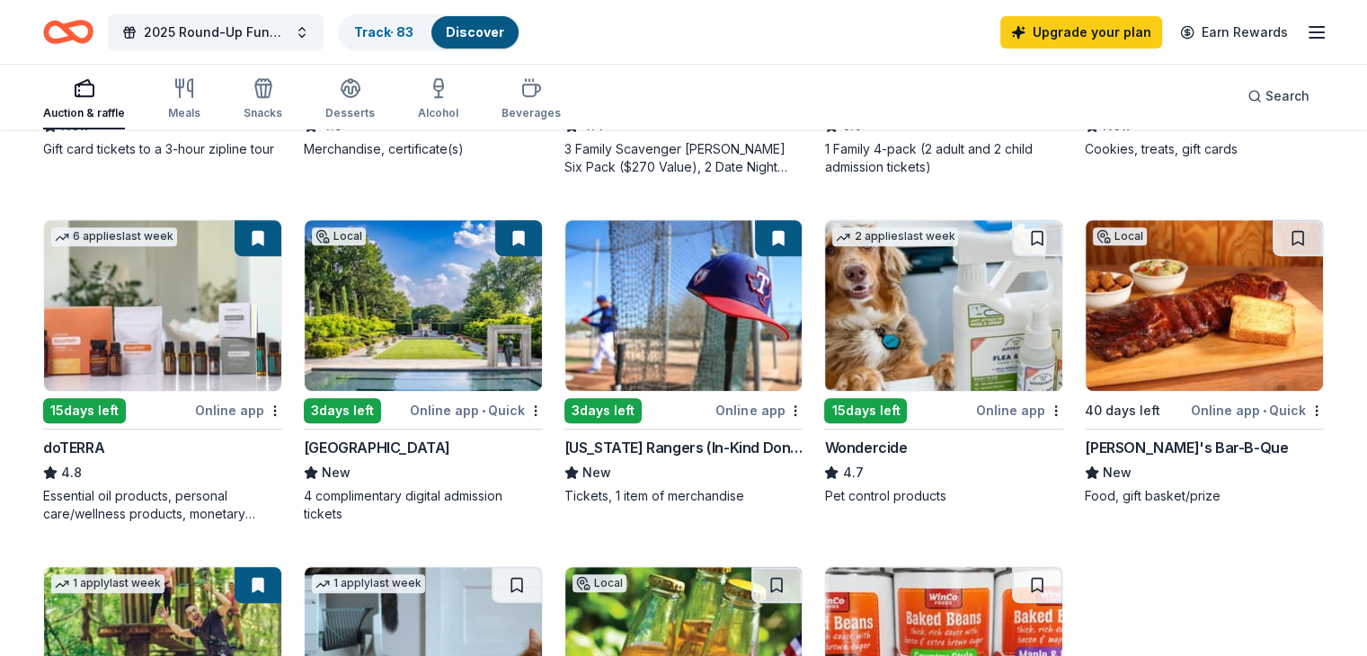
click at [961, 337] on img at bounding box center [943, 305] width 237 height 171
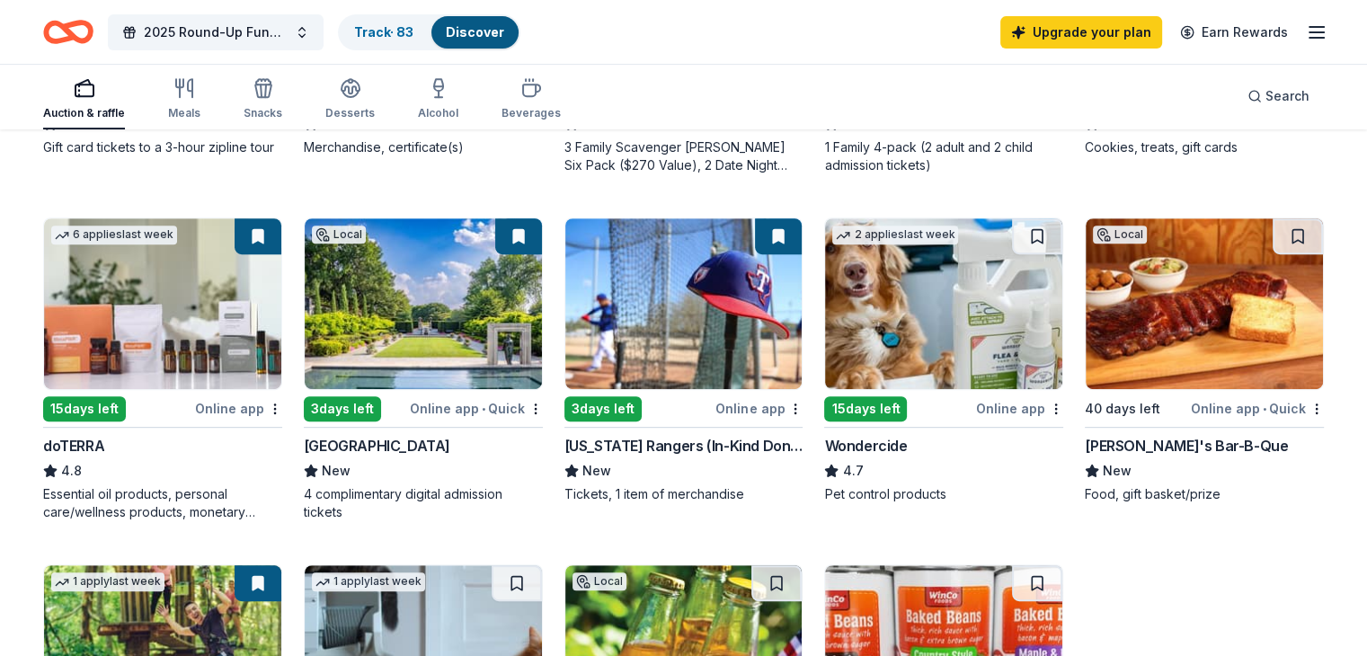
scroll to position [790, 0]
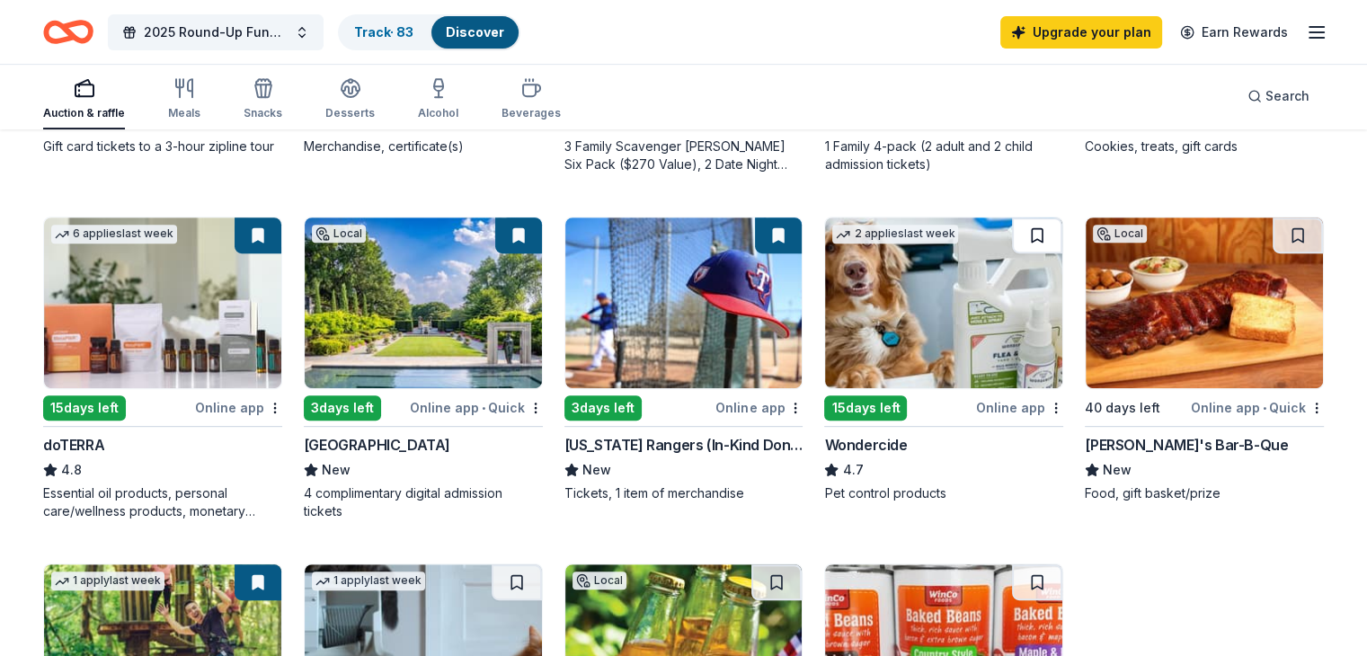
click at [1022, 227] on button at bounding box center [1037, 235] width 50 height 36
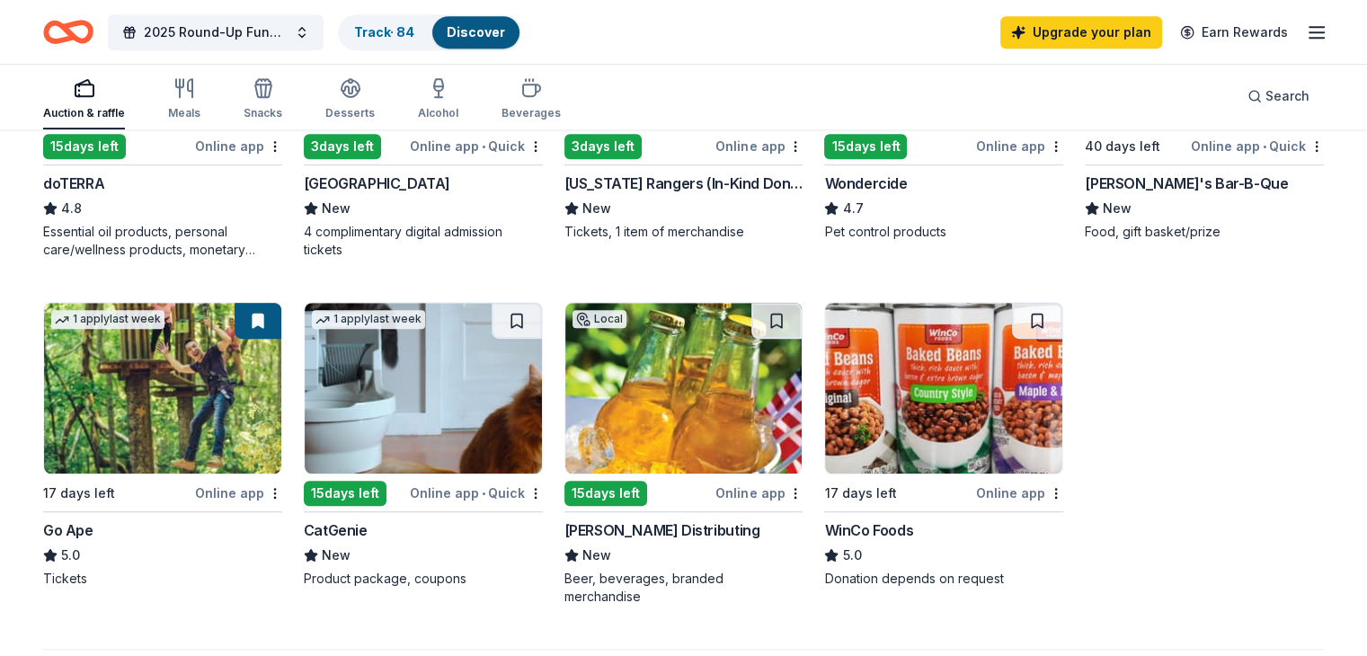
scroll to position [1070, 0]
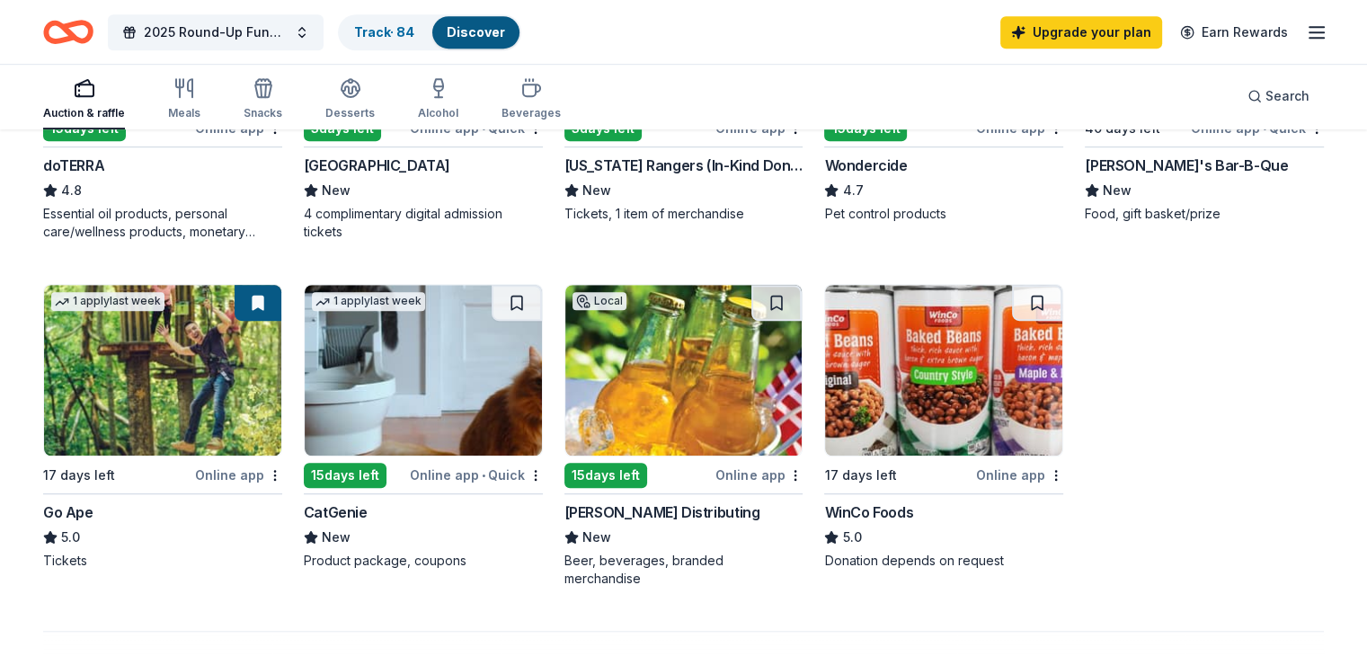
click at [659, 517] on div "Andrews Distributing" at bounding box center [662, 513] width 196 height 22
click at [756, 471] on div "Online app" at bounding box center [758, 475] width 87 height 22
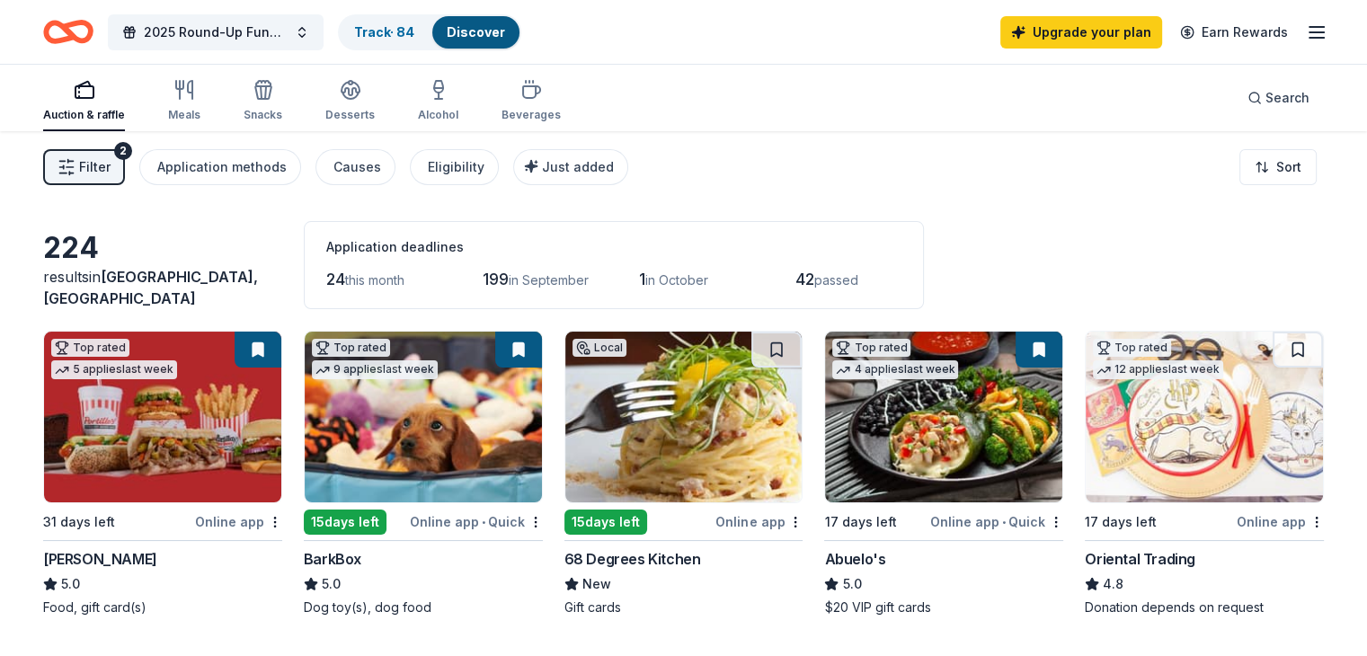
scroll to position [0, 0]
click at [1007, 526] on div "Online app • Quick" at bounding box center [996, 521] width 133 height 22
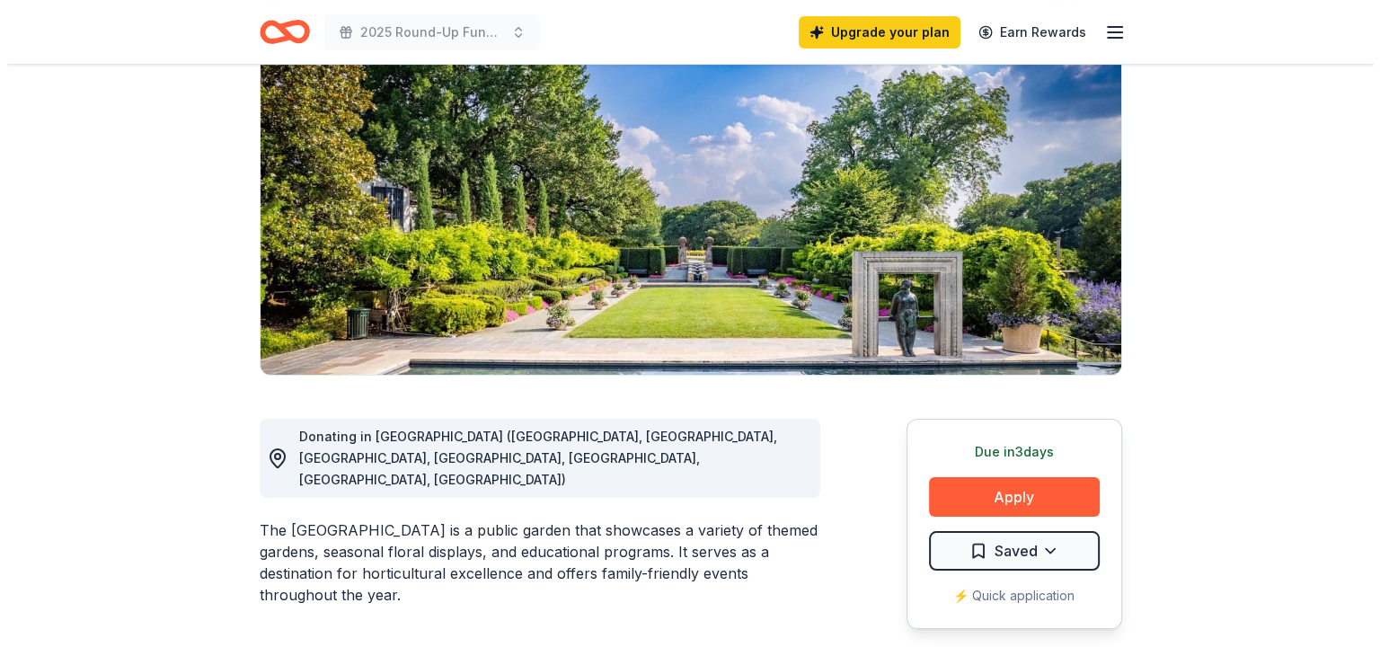
scroll to position [172, 0]
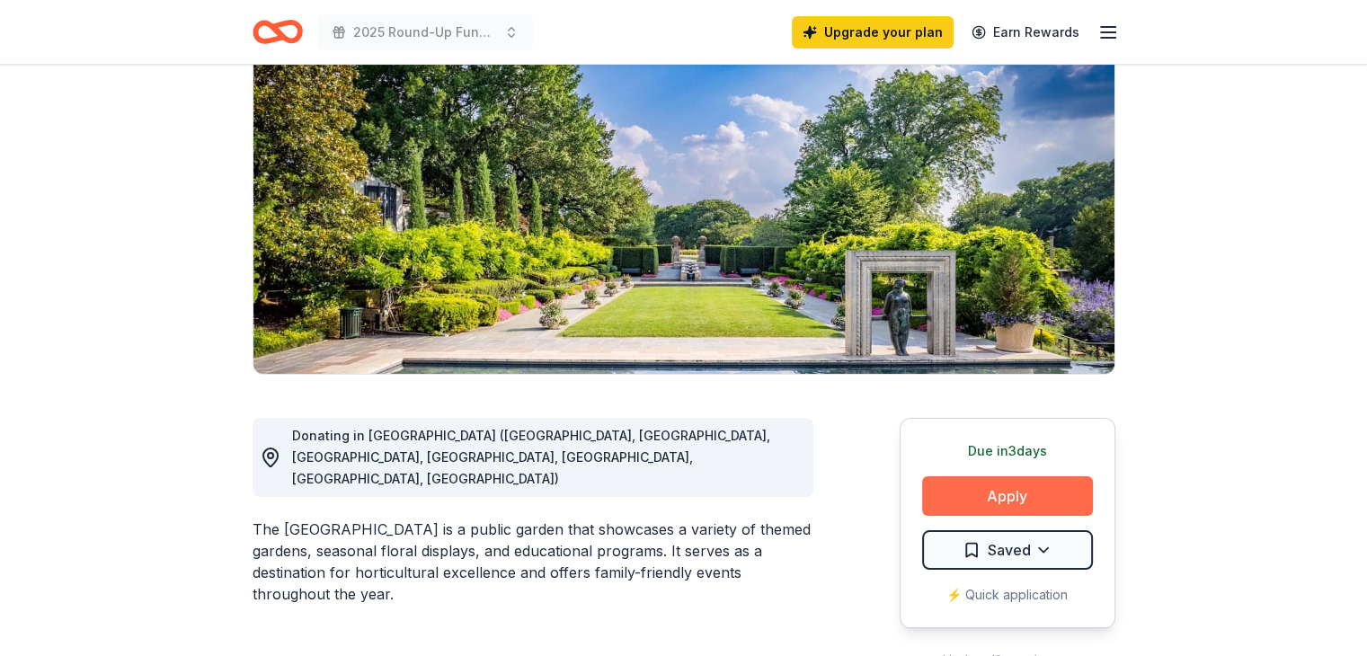
click at [1042, 483] on button "Apply" at bounding box center [1007, 496] width 171 height 40
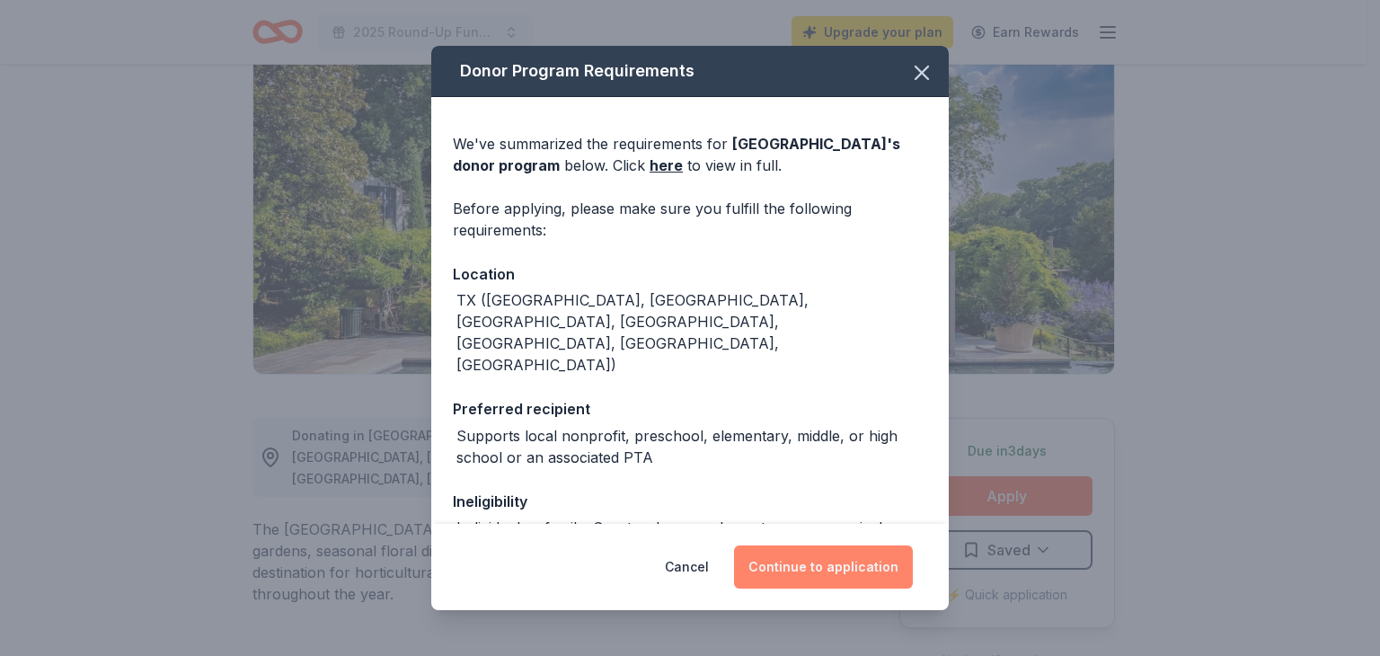
click at [840, 570] on button "Continue to application" at bounding box center [823, 567] width 179 height 43
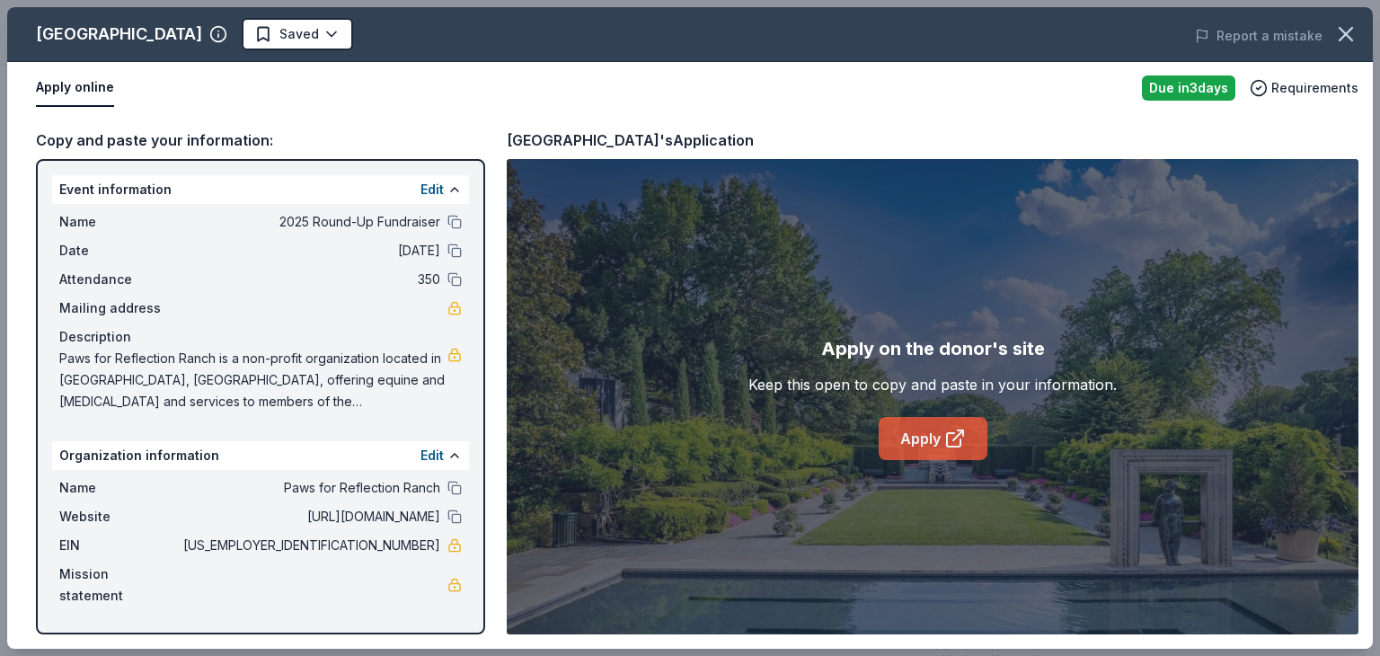
click at [955, 443] on icon at bounding box center [956, 439] width 22 height 22
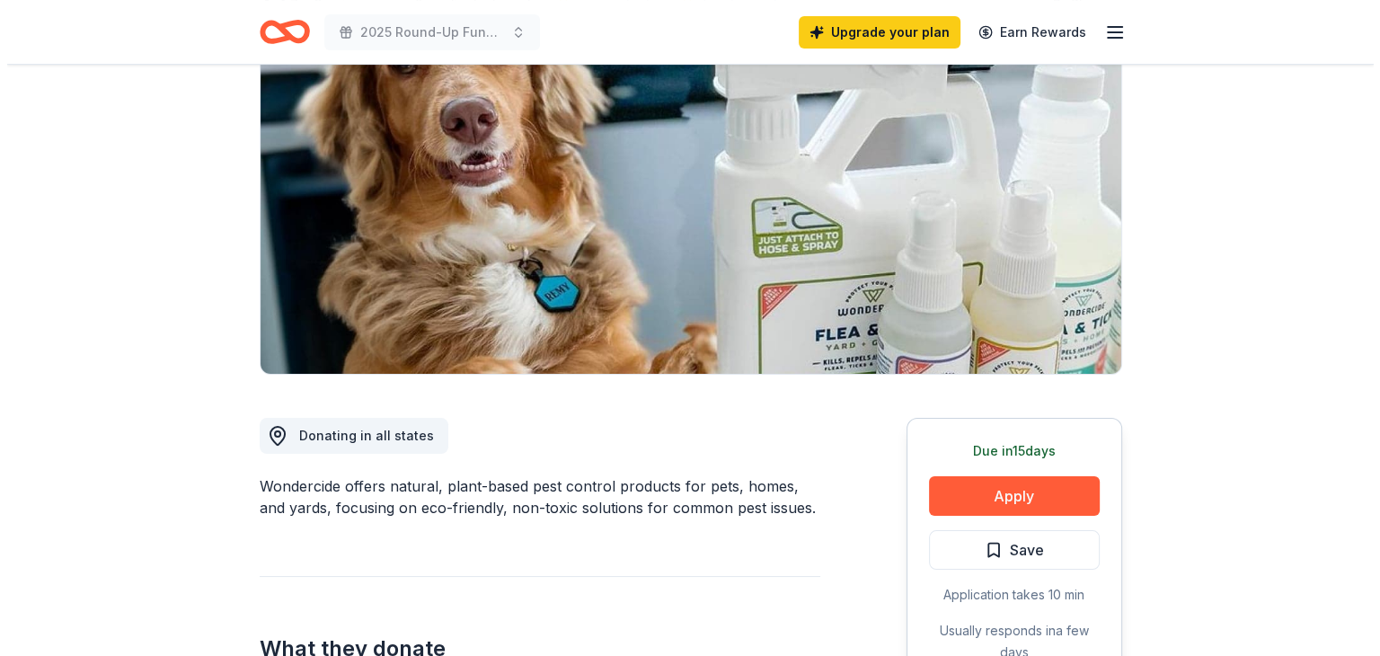
scroll to position [239, 0]
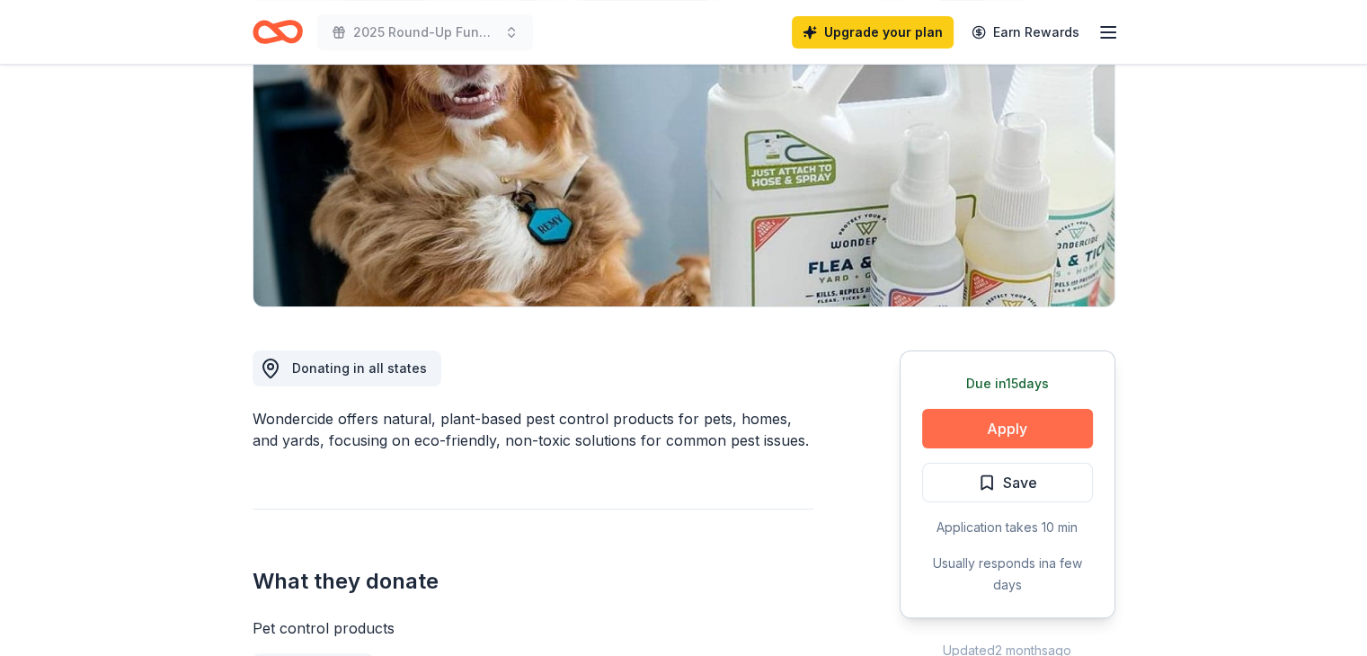
click at [1041, 431] on button "Apply" at bounding box center [1007, 429] width 171 height 40
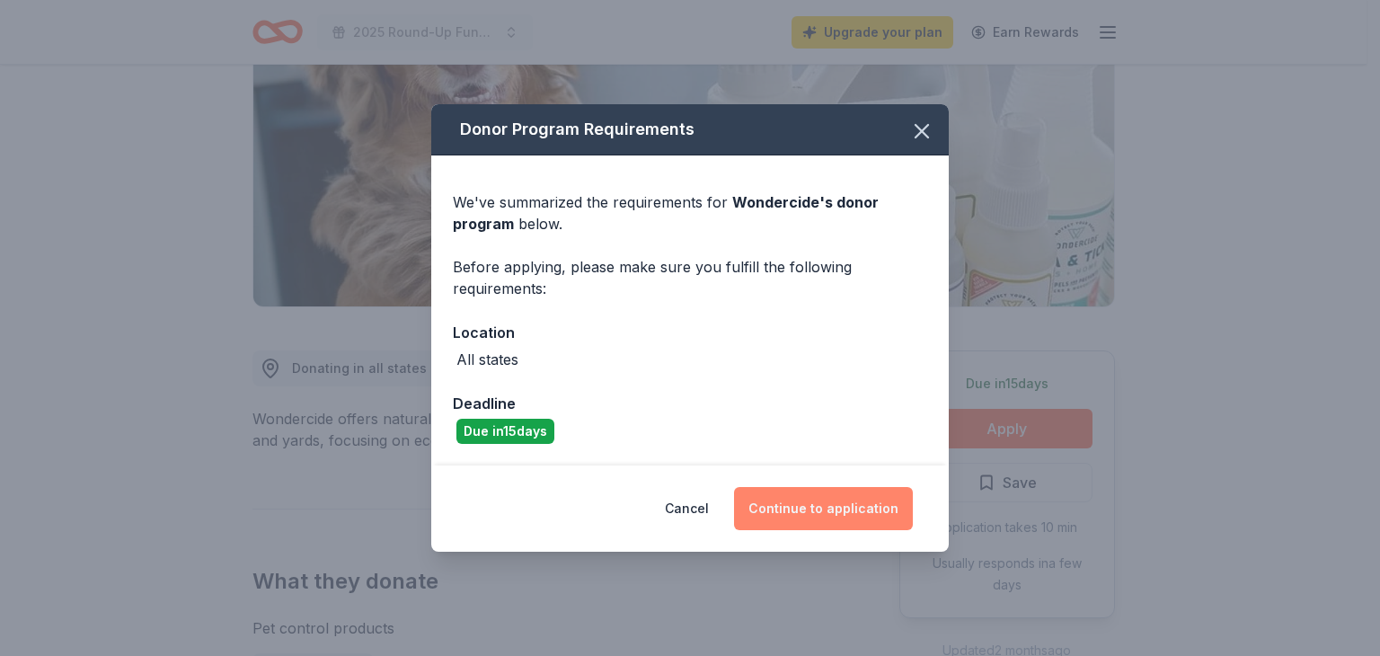
click at [835, 508] on button "Continue to application" at bounding box center [823, 508] width 179 height 43
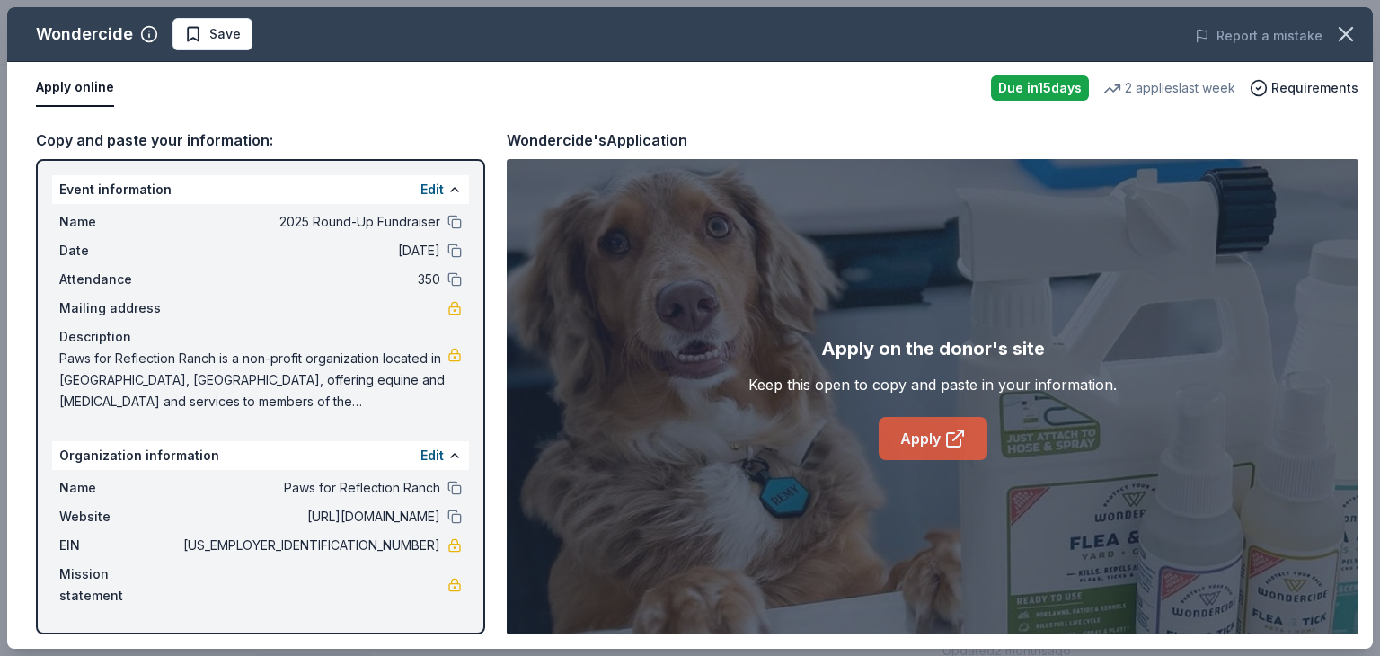
click at [950, 429] on icon at bounding box center [956, 439] width 22 height 22
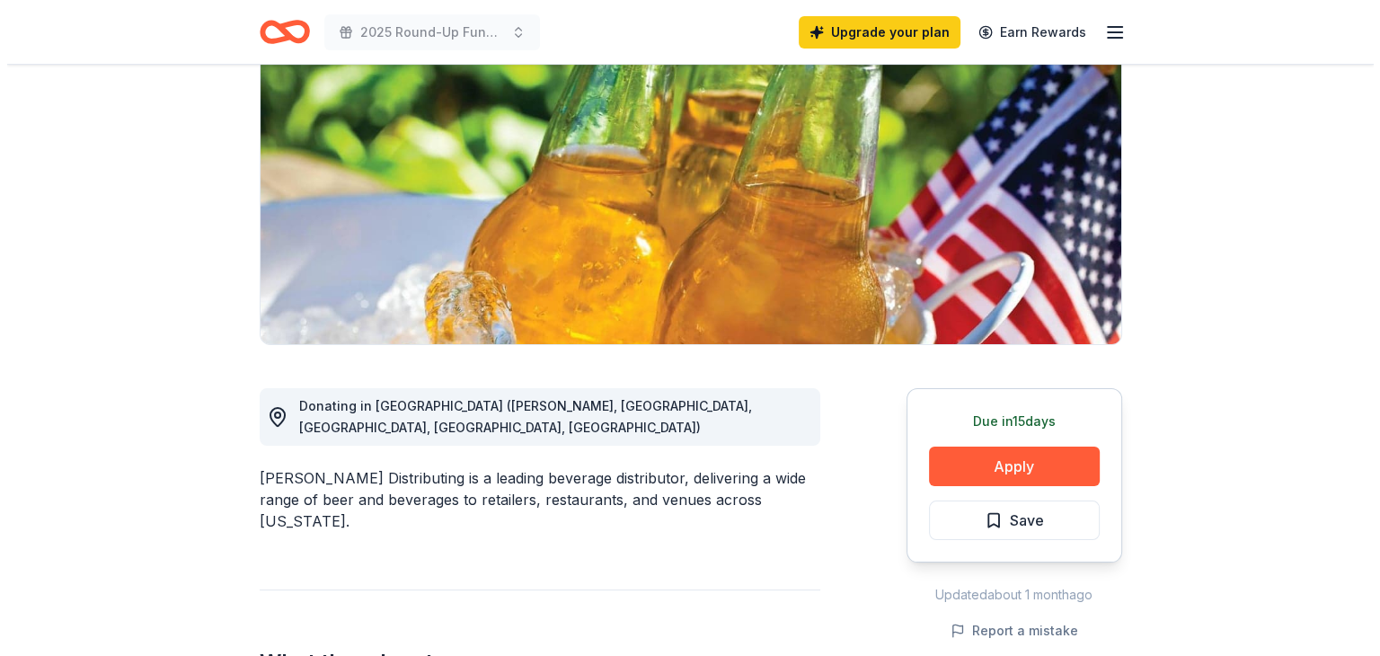
scroll to position [225, 0]
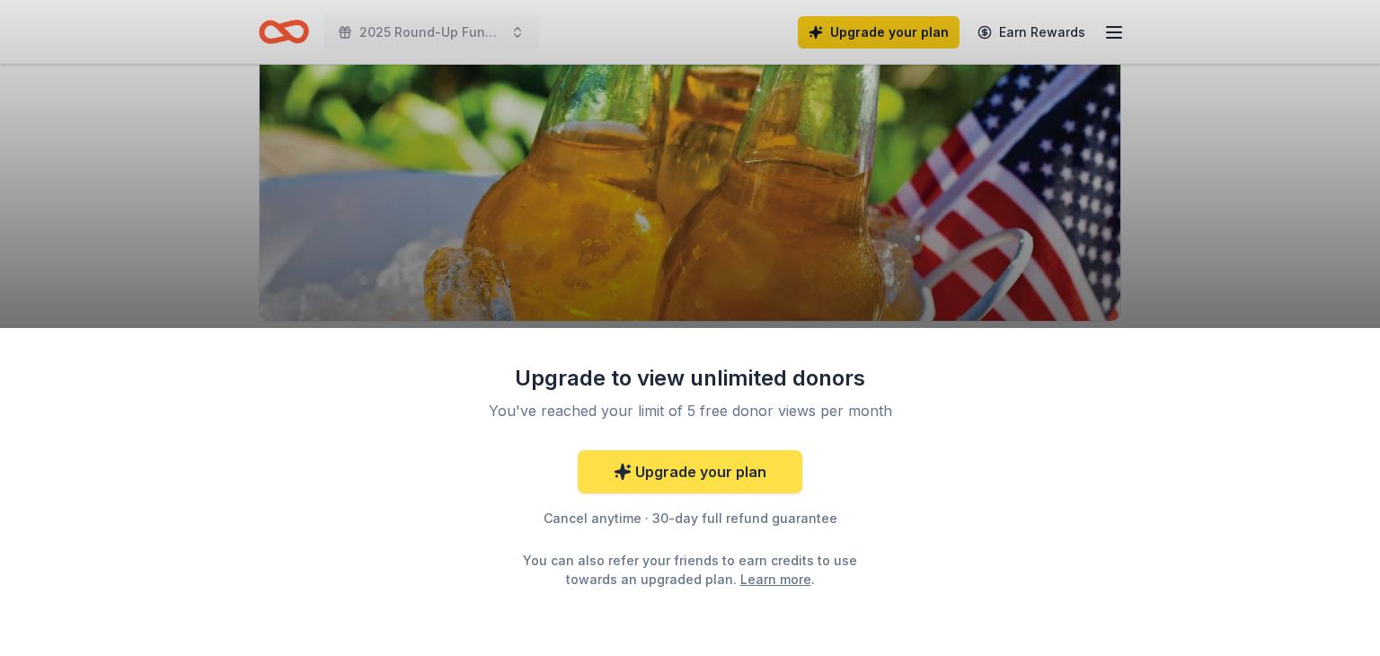
click at [745, 490] on link "Upgrade your plan" at bounding box center [690, 471] width 225 height 43
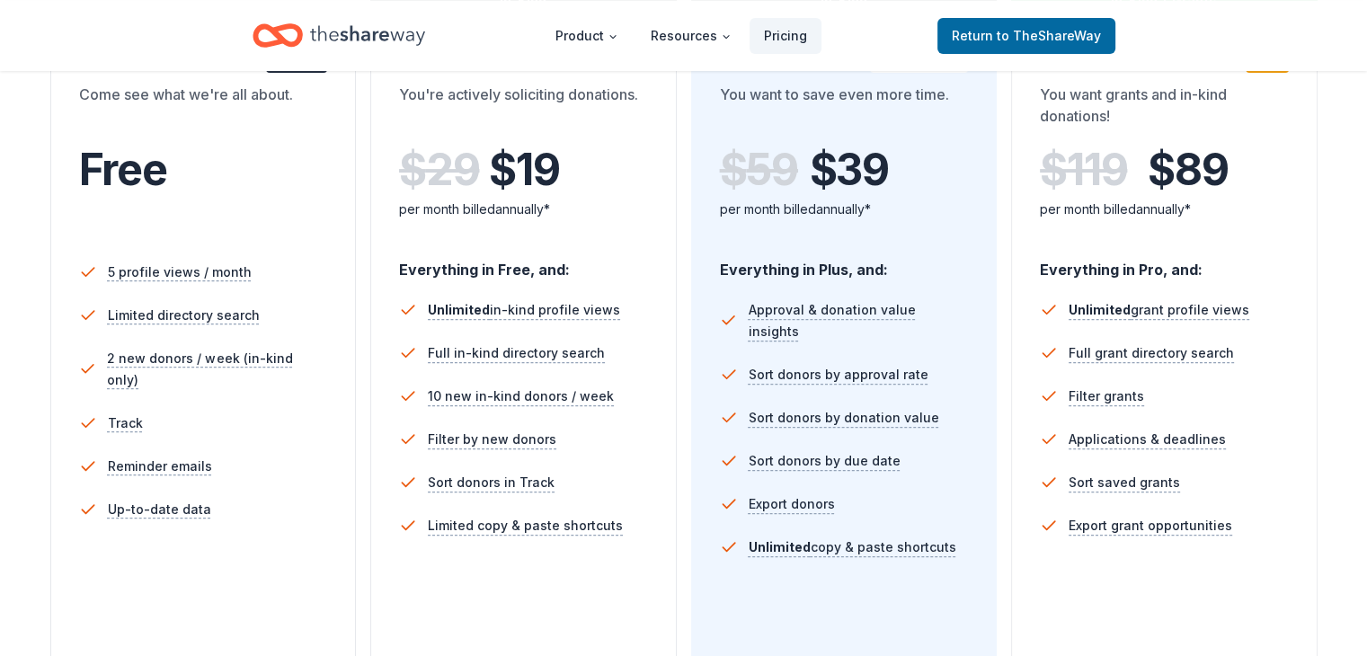
scroll to position [49, 0]
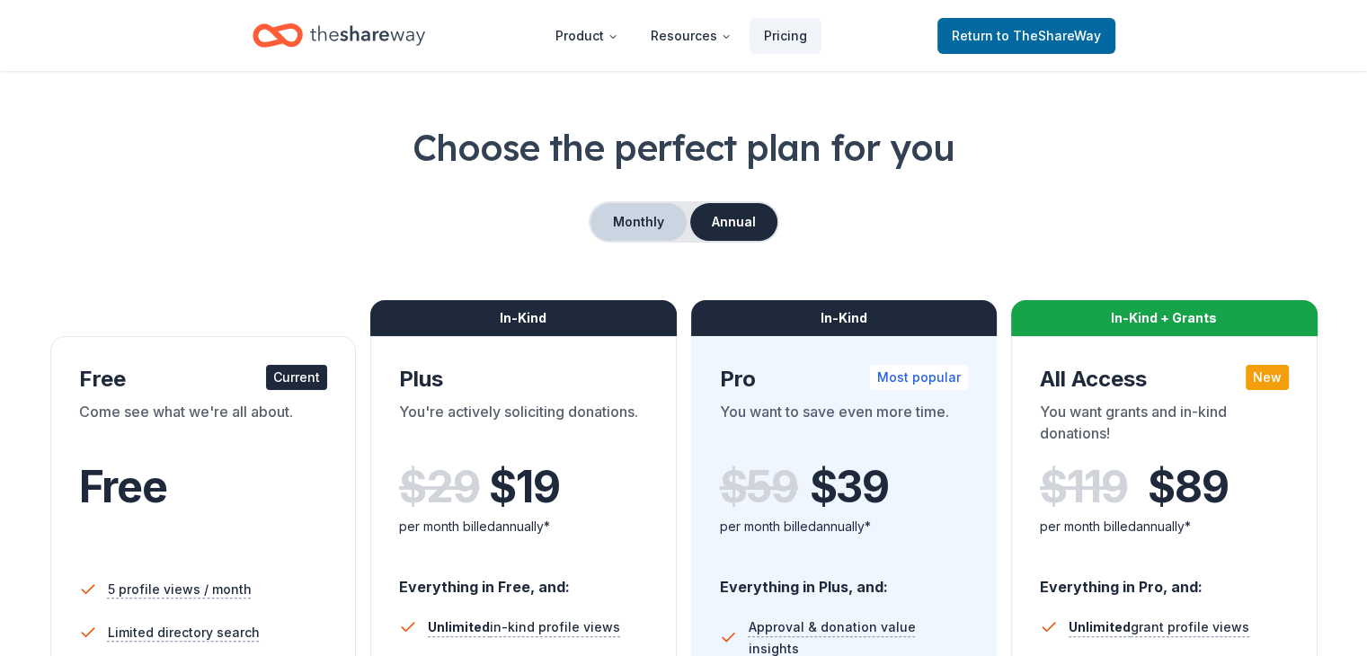
click at [642, 225] on button "Monthly" at bounding box center [638, 222] width 96 height 38
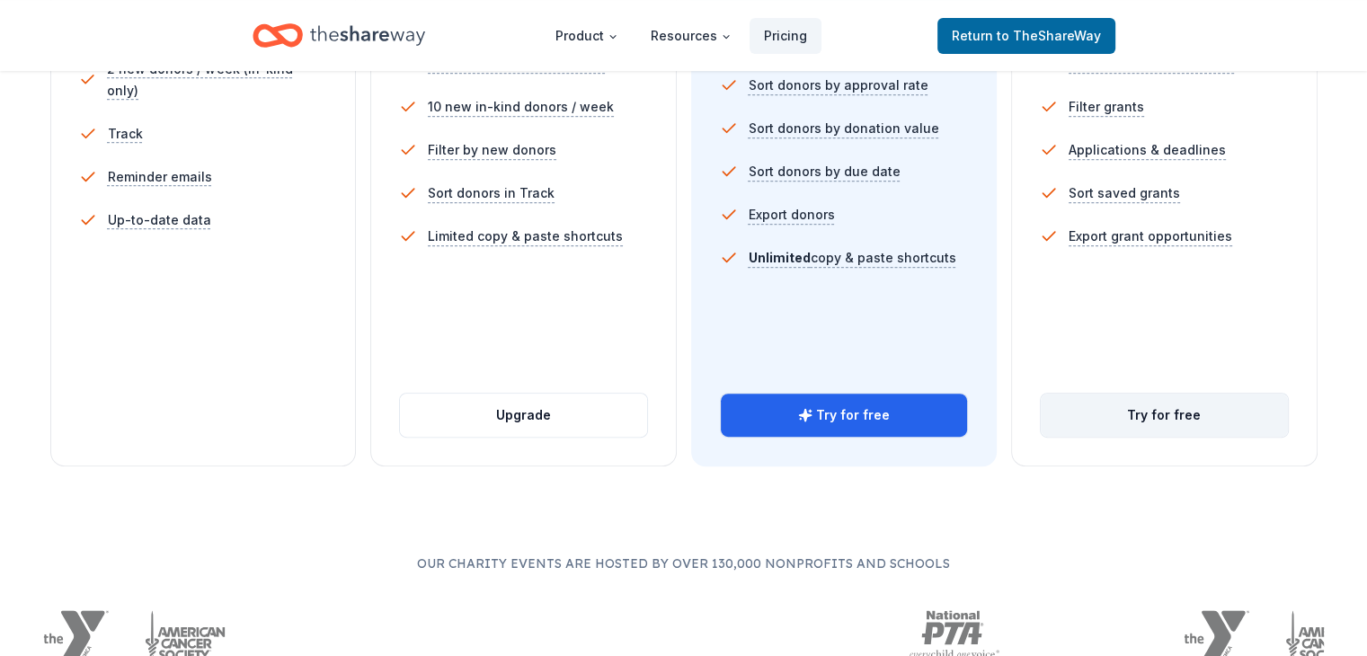
scroll to position [657, 0]
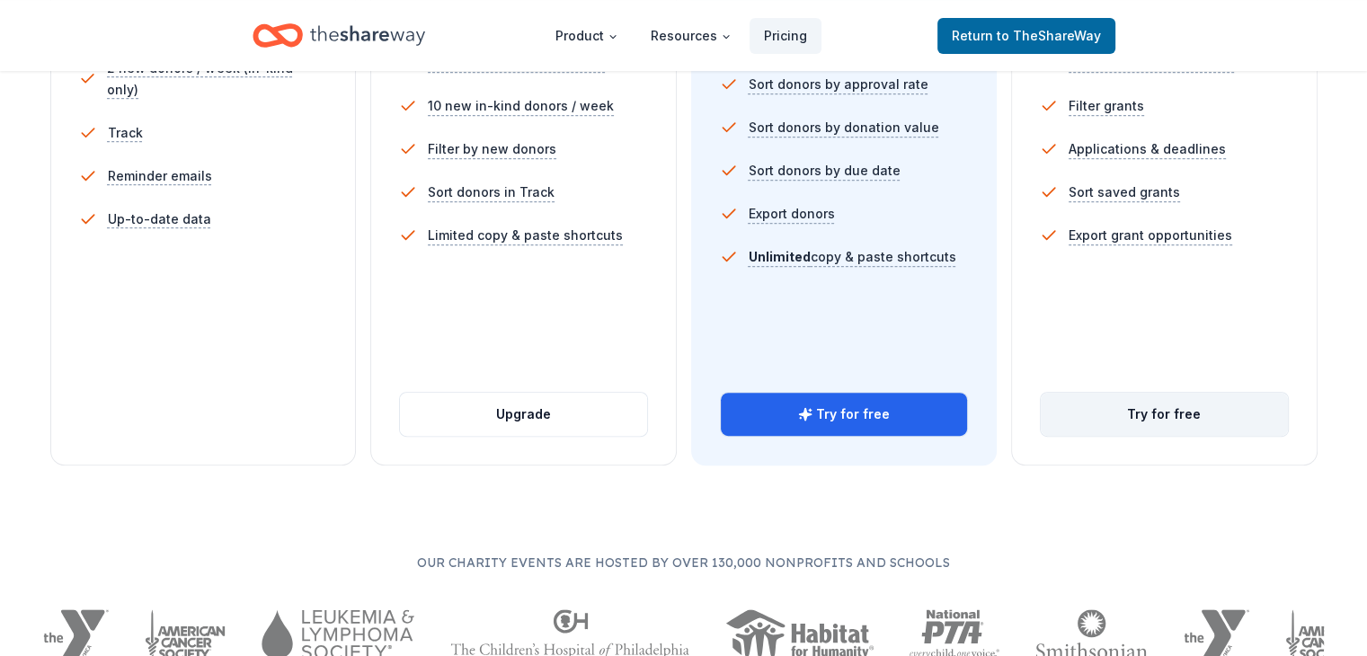
click at [1150, 393] on button "Try for free" at bounding box center [1164, 414] width 247 height 43
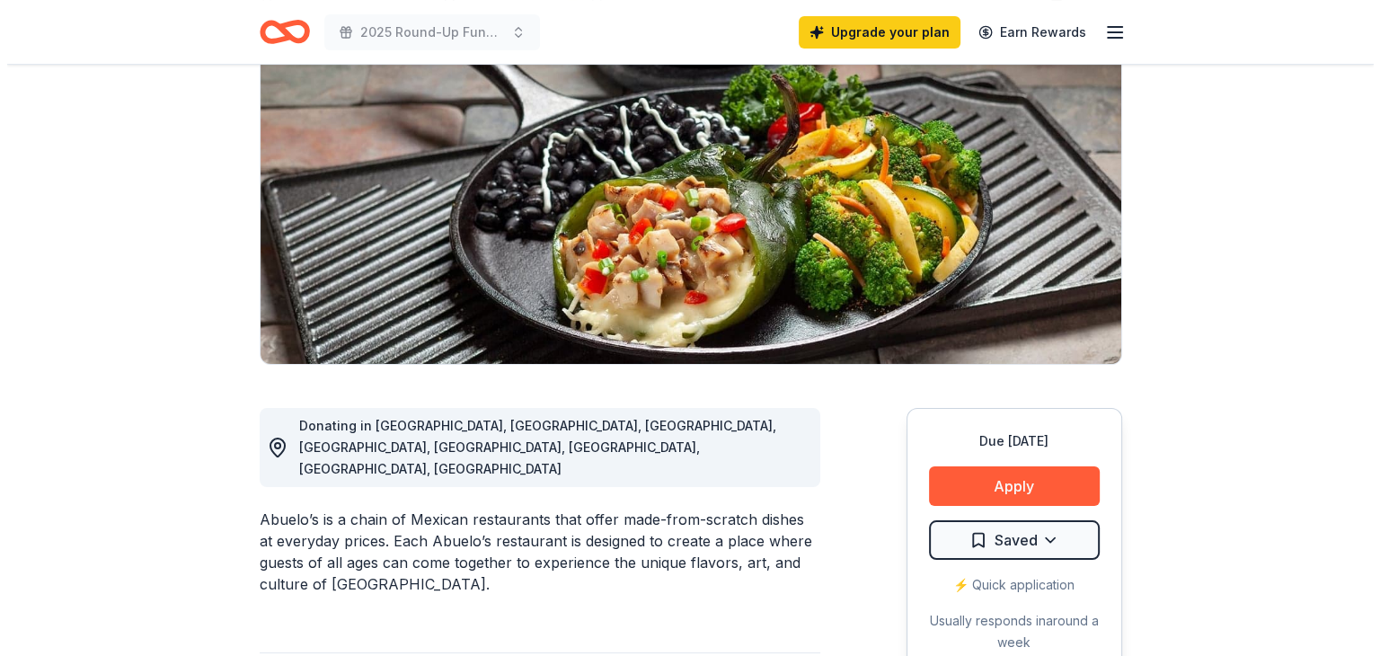
scroll to position [257, 0]
